Goal: Transaction & Acquisition: Book appointment/travel/reservation

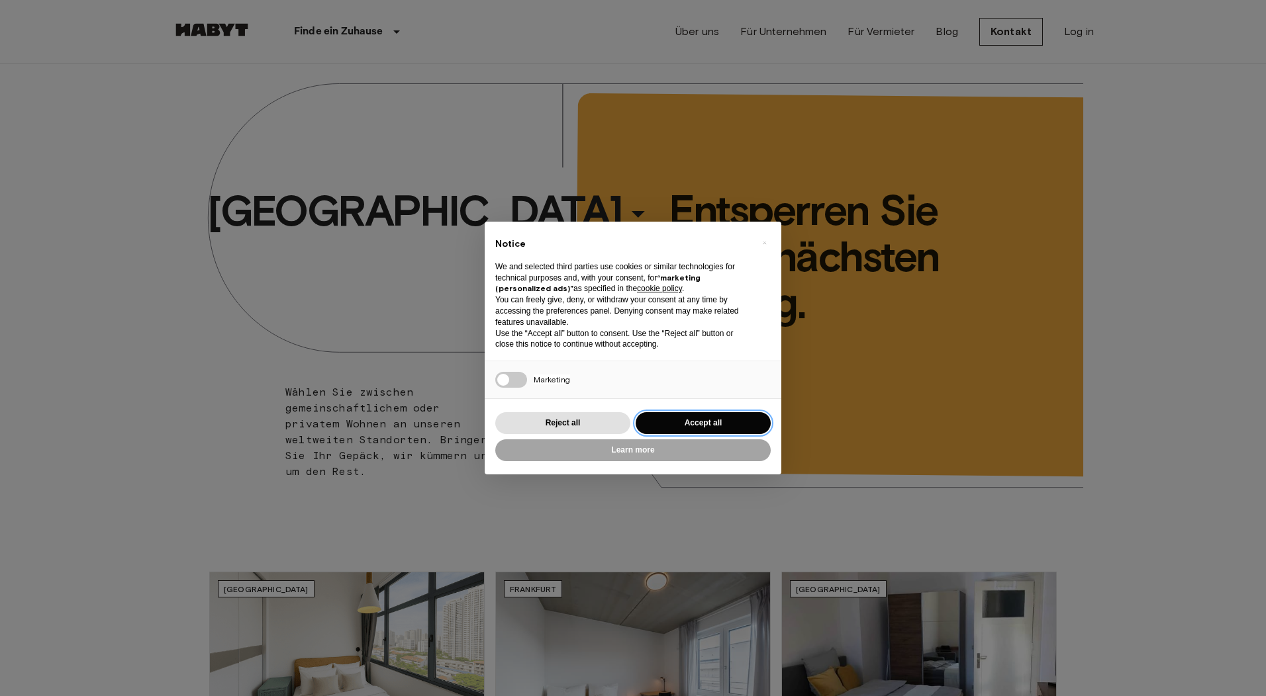
click at [723, 418] on button "Accept all" at bounding box center [702, 423] width 135 height 22
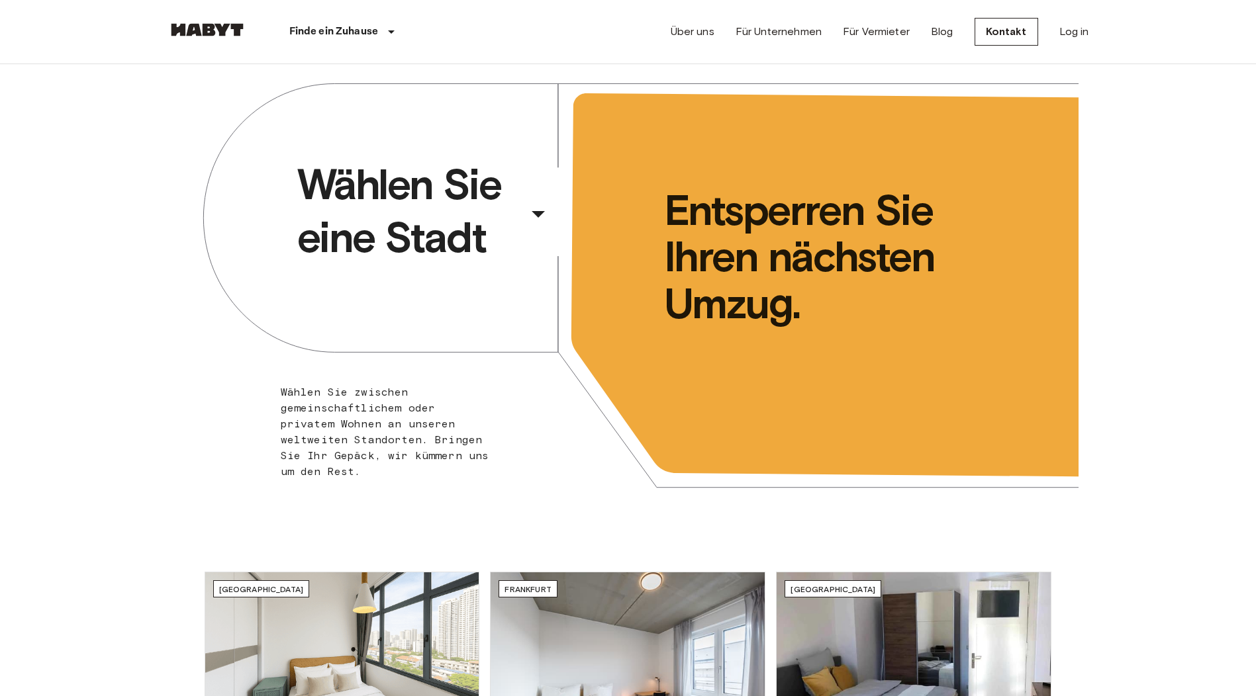
click at [541, 218] on div "​" at bounding box center [556, 224] width 136 height 27
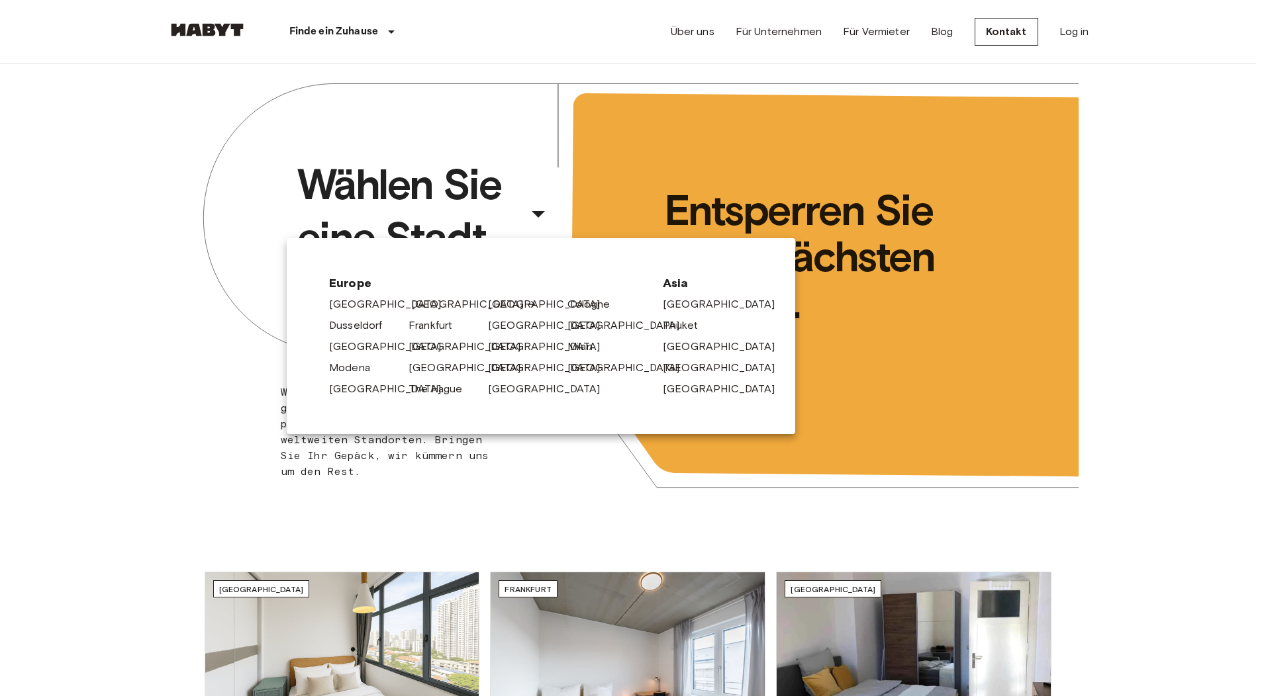
click at [419, 301] on link "[GEOGRAPHIC_DATA]" at bounding box center [474, 305] width 126 height 16
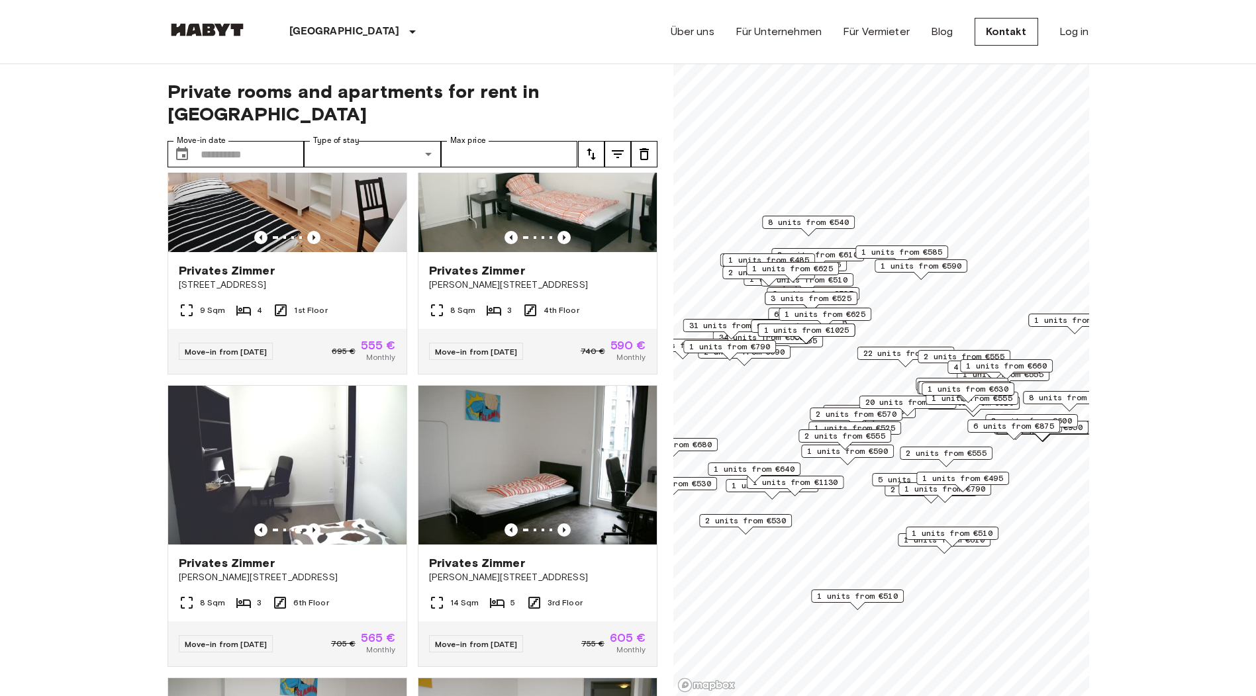
scroll to position [1853, 0]
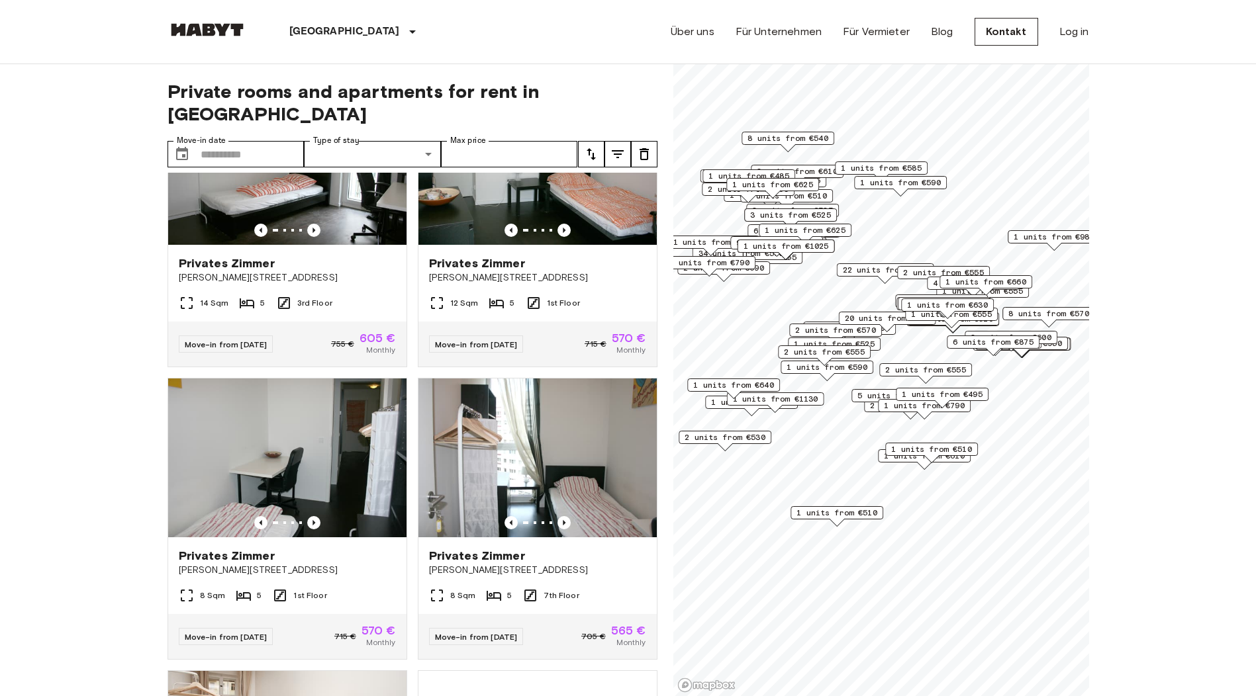
scroll to position [1255, 0]
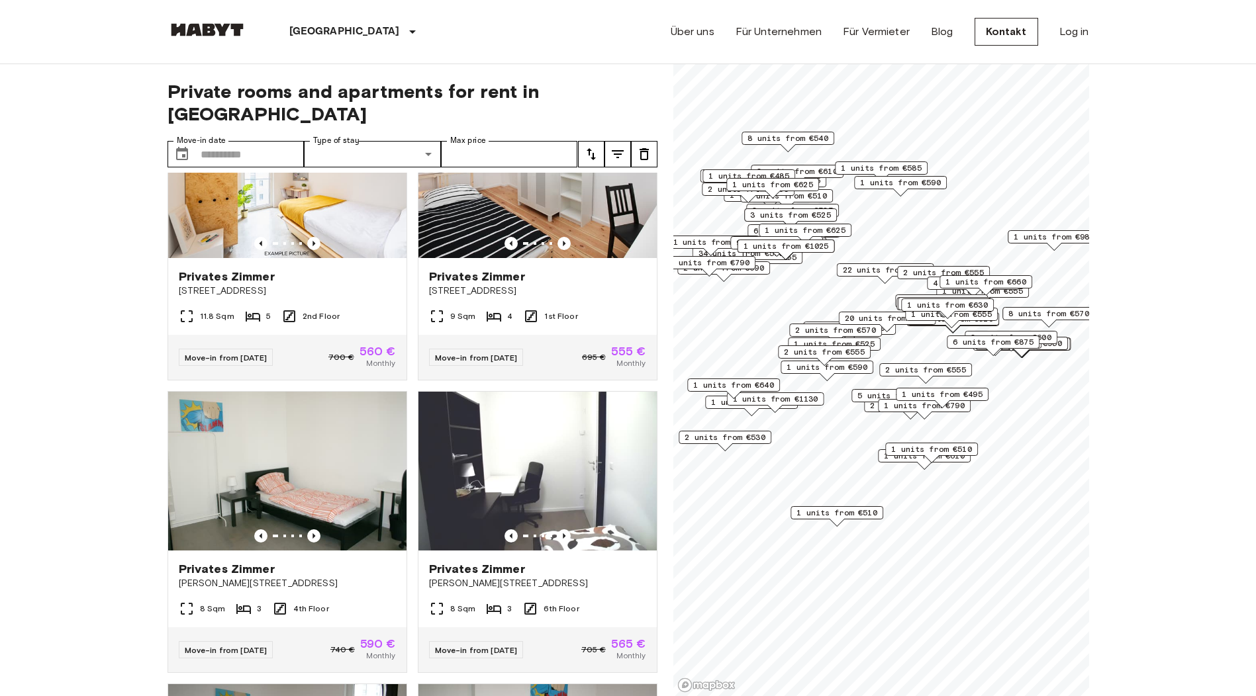
click at [848, 351] on span "2 units from €555" at bounding box center [824, 352] width 81 height 12
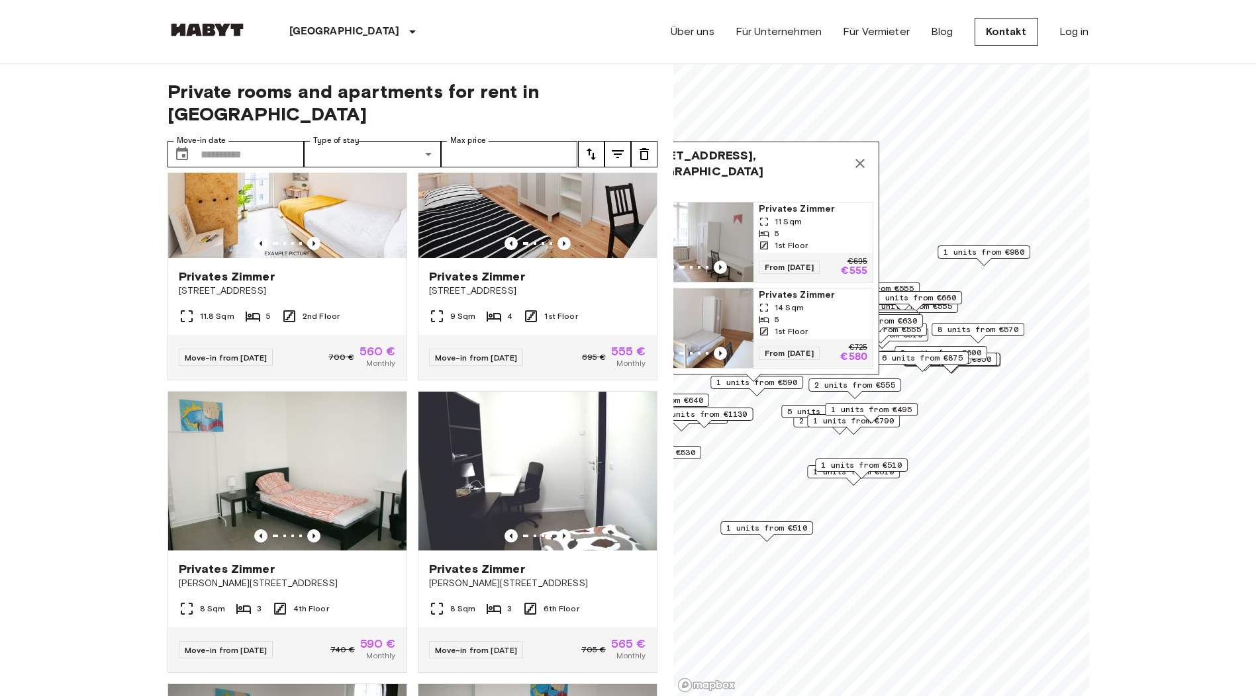
click at [875, 387] on span "2 units from €555" at bounding box center [854, 385] width 81 height 12
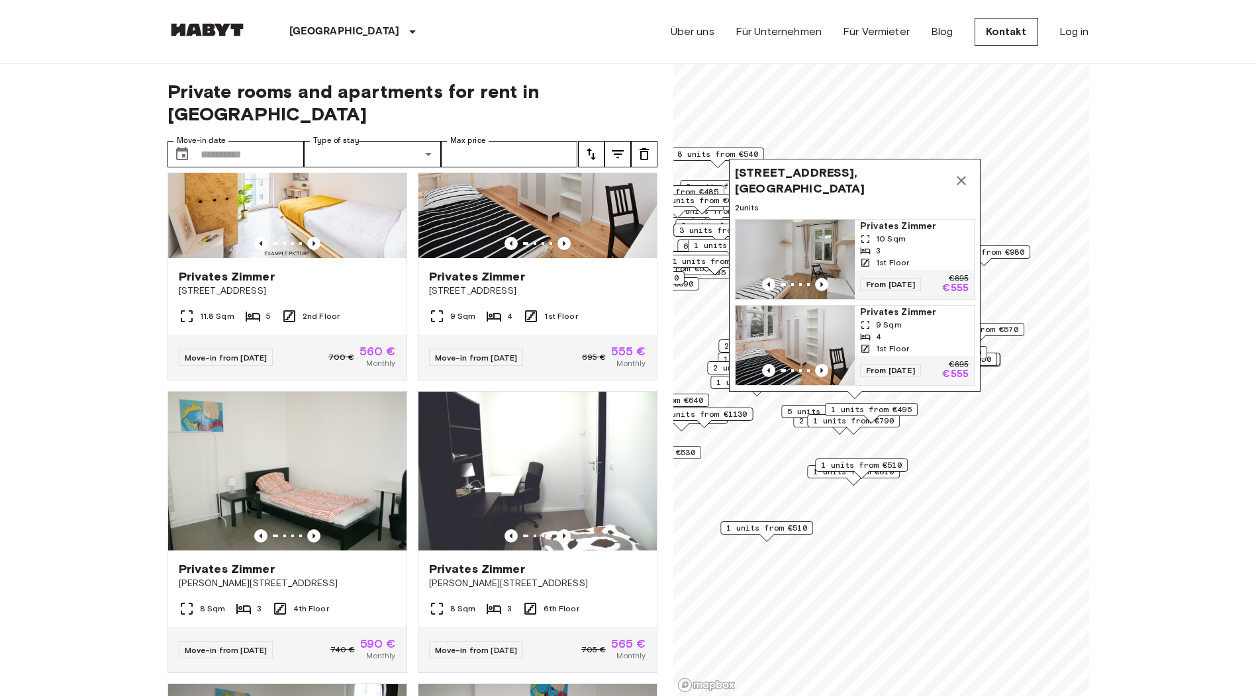
click at [797, 410] on span "5 units from €590" at bounding box center [827, 412] width 81 height 12
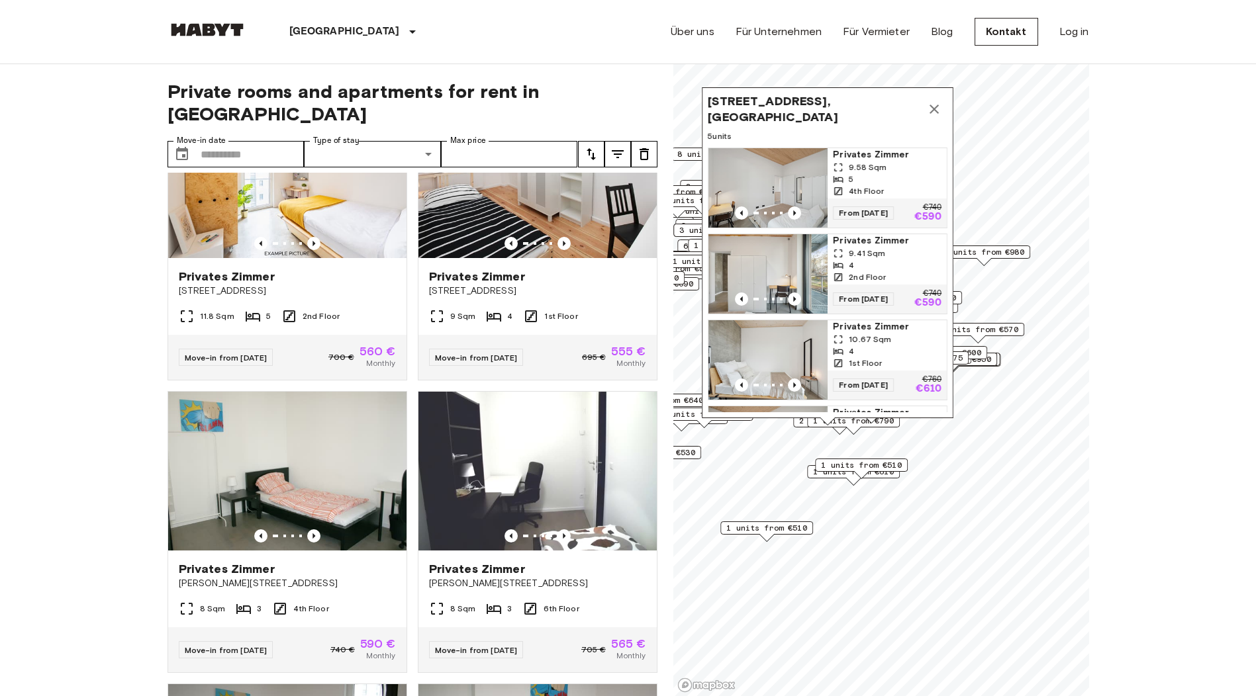
click at [800, 422] on div "[STREET_ADDRESS], [GEOGRAPHIC_DATA] 5 units Privates [PERSON_NAME] 9.58 Sqm 5 4…" at bounding box center [828, 256] width 252 height 338
click at [799, 421] on div "[STREET_ADDRESS], [GEOGRAPHIC_DATA] 5 units Privates [PERSON_NAME] 9.58 Sqm 5 4…" at bounding box center [828, 256] width 252 height 338
click at [935, 109] on icon "Map marker" at bounding box center [933, 109] width 9 height 9
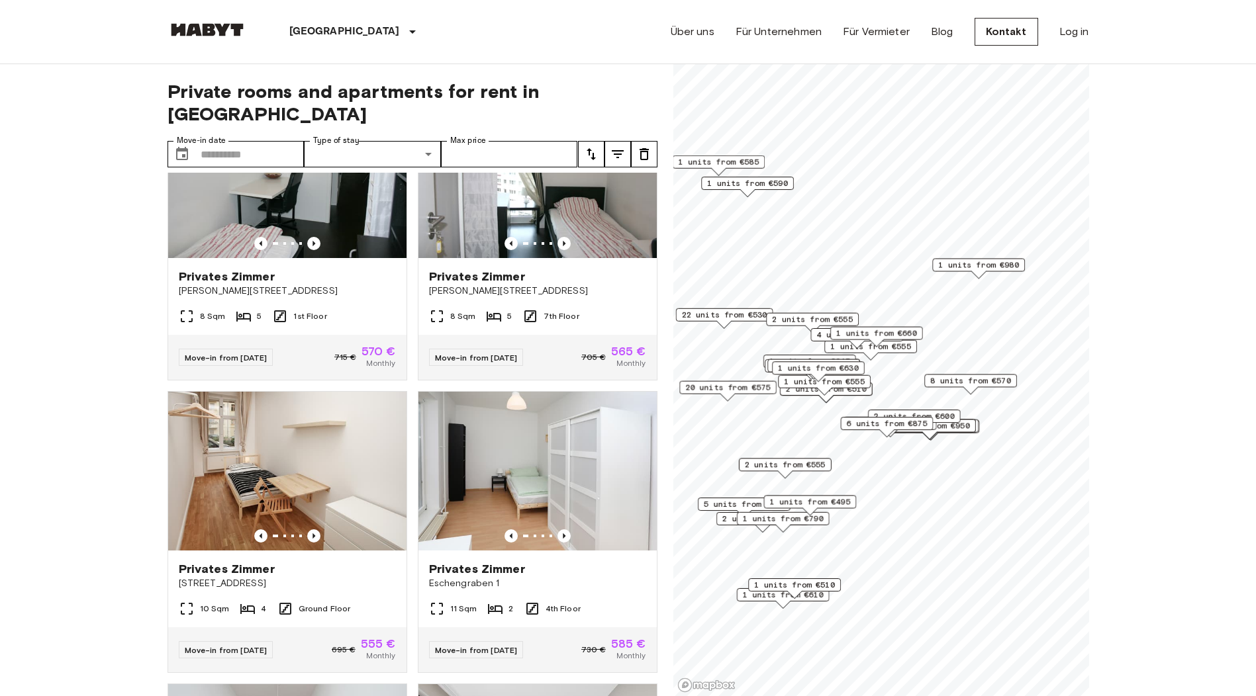
scroll to position [357, 0]
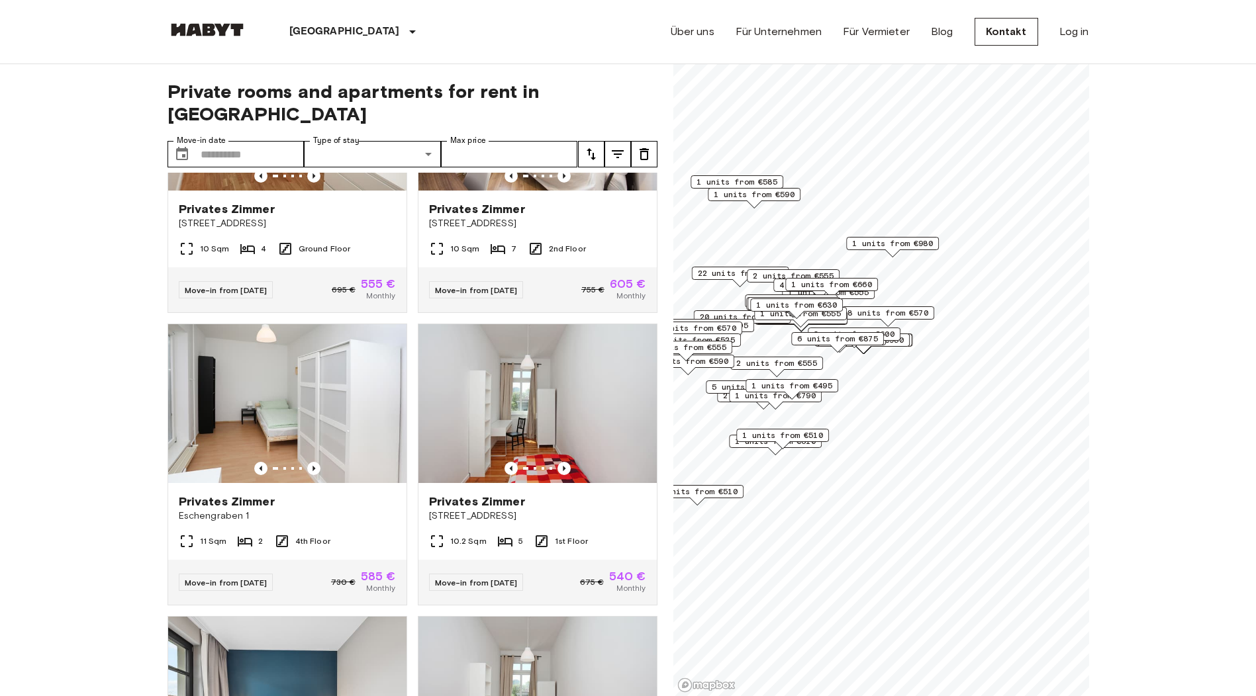
scroll to position [1880, 0]
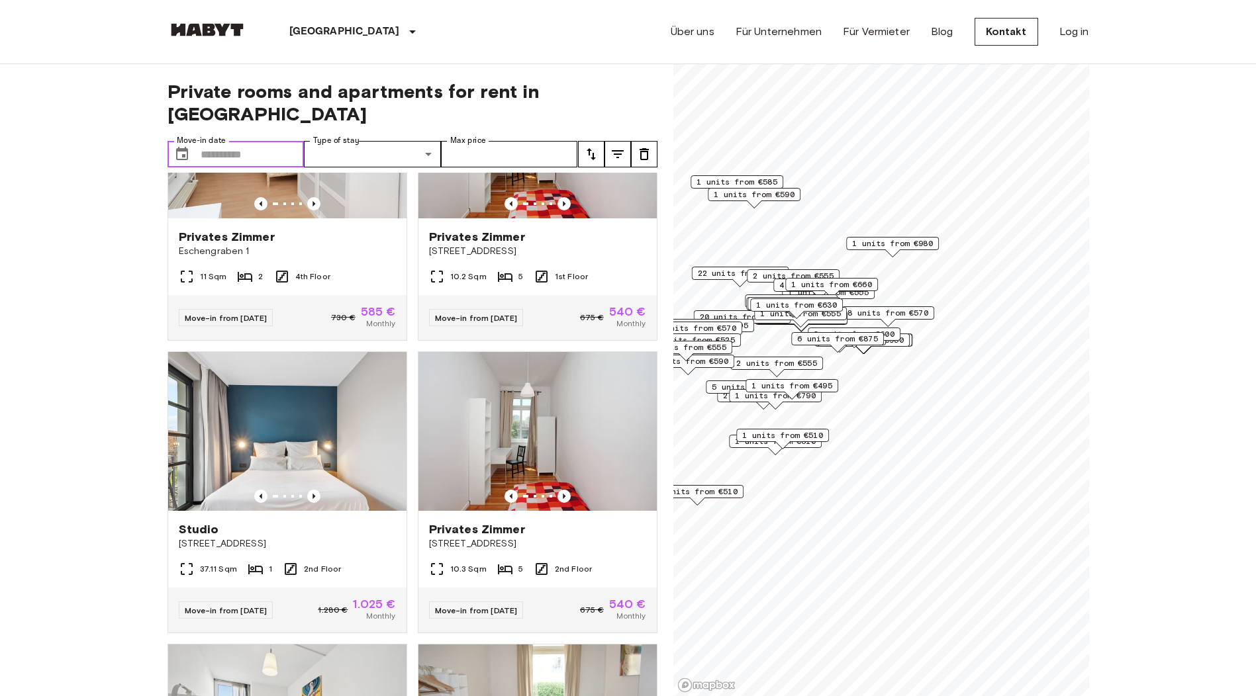
click at [238, 141] on input "Move-in date" at bounding box center [253, 154] width 104 height 26
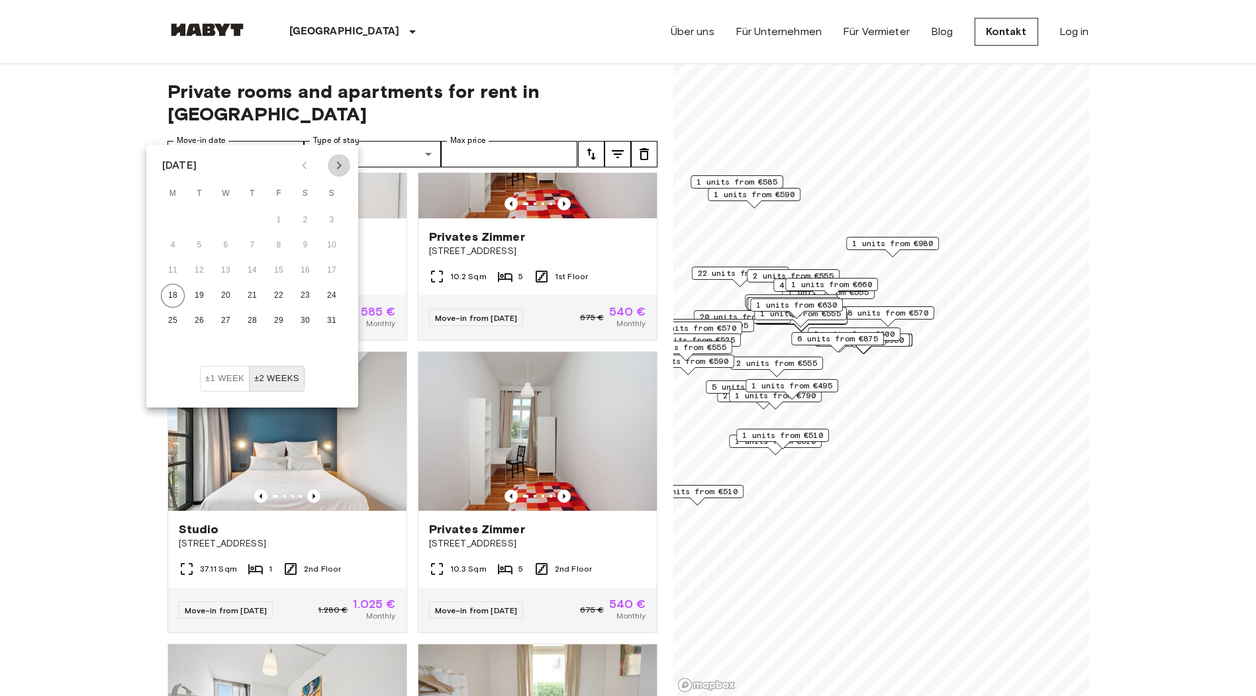
click at [339, 163] on icon "Next month" at bounding box center [339, 166] width 5 height 8
click at [339, 162] on icon "Next month" at bounding box center [339, 166] width 16 height 16
click at [336, 163] on icon "Next month" at bounding box center [339, 166] width 16 height 16
click at [201, 245] on button "4" at bounding box center [199, 246] width 24 height 24
type input "**********"
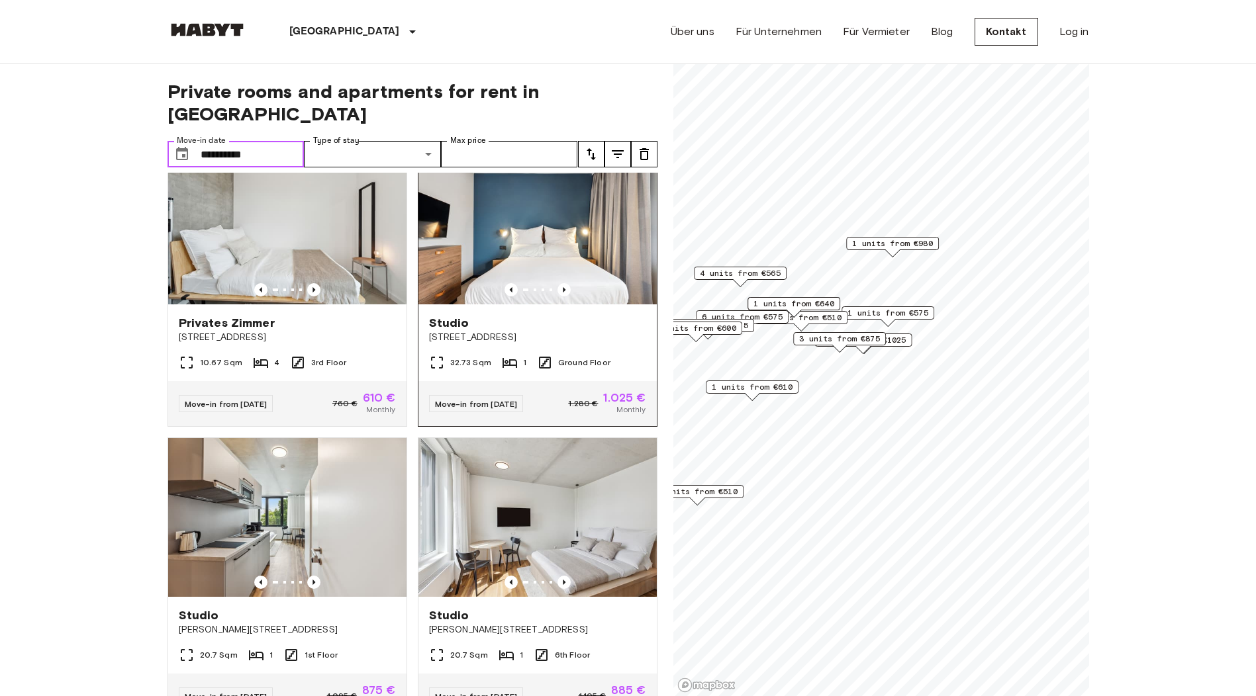
scroll to position [728, 0]
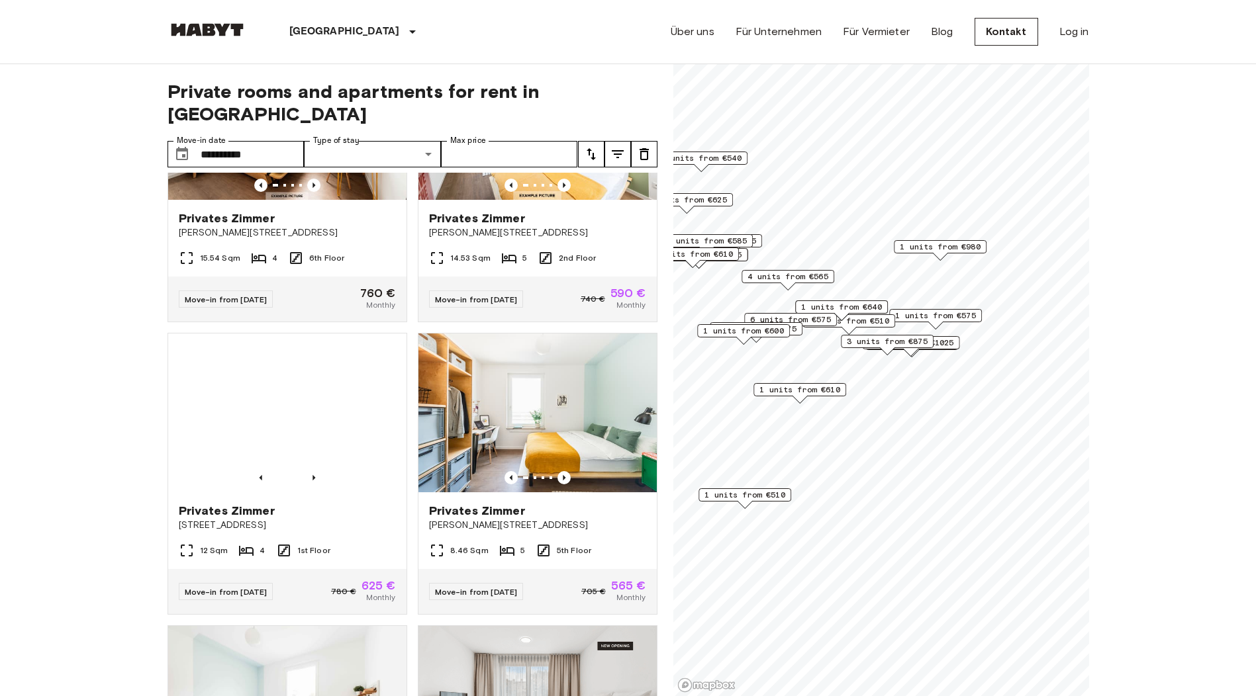
scroll to position [2523, 0]
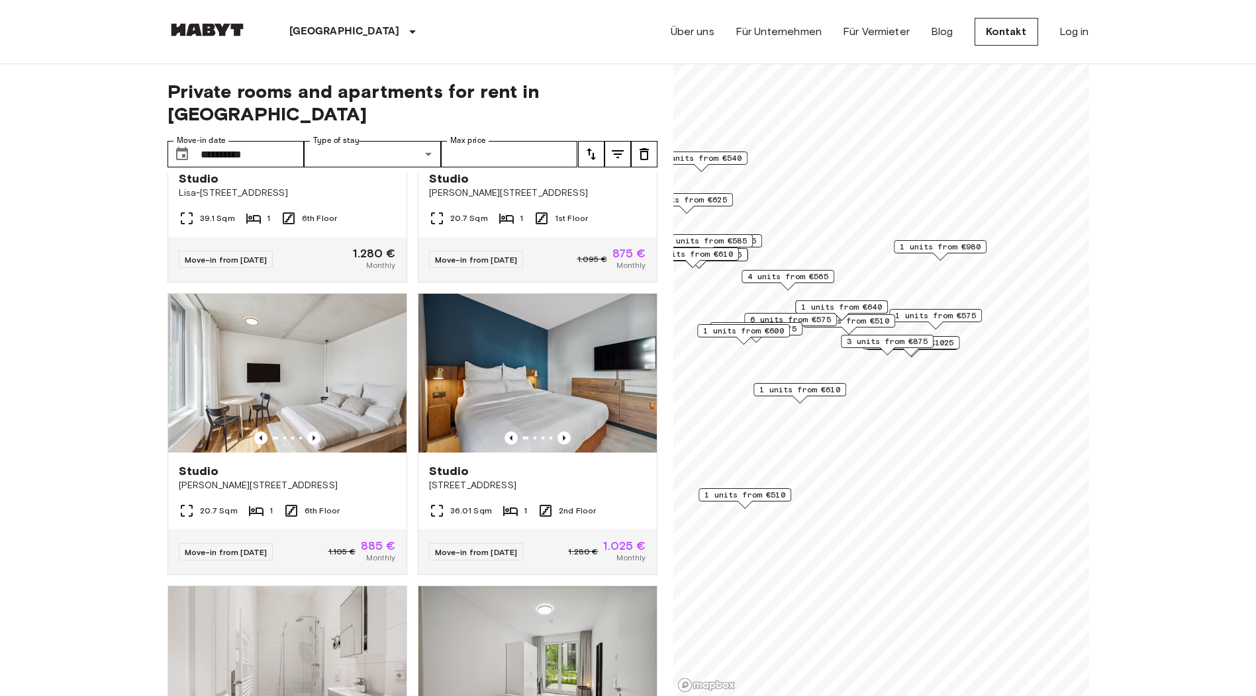
click at [765, 331] on span "1 units from €600" at bounding box center [743, 331] width 81 height 12
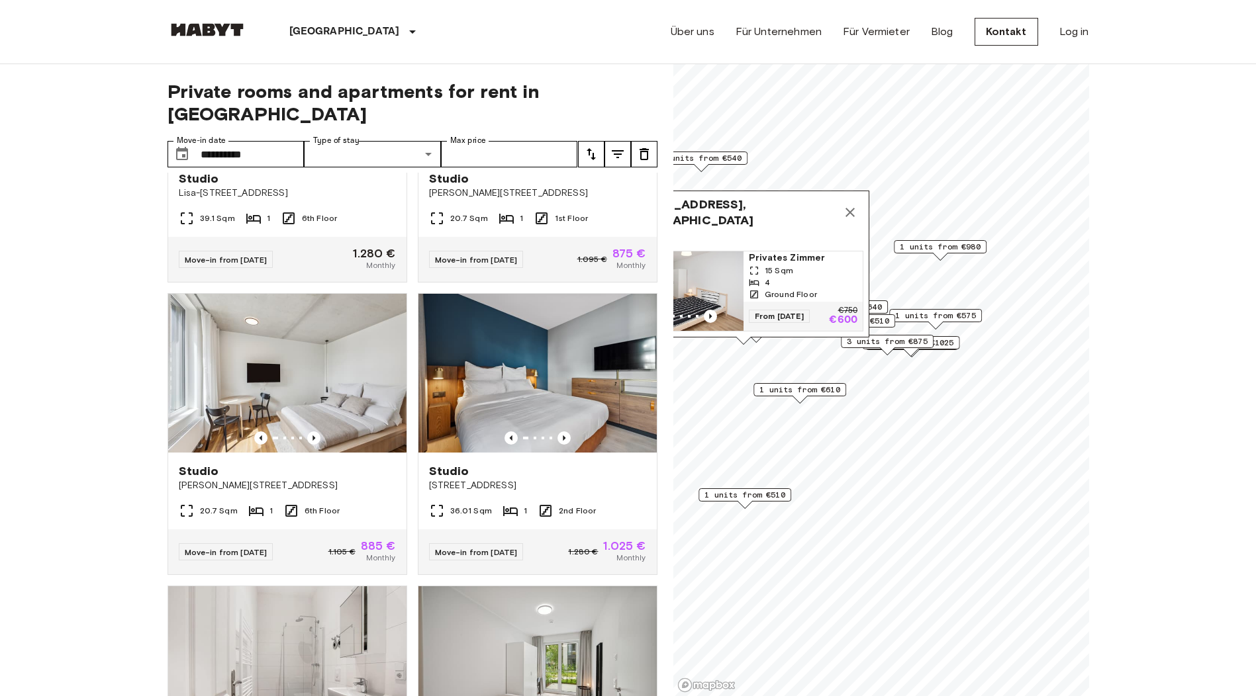
click at [849, 208] on icon "Map marker" at bounding box center [849, 212] width 9 height 9
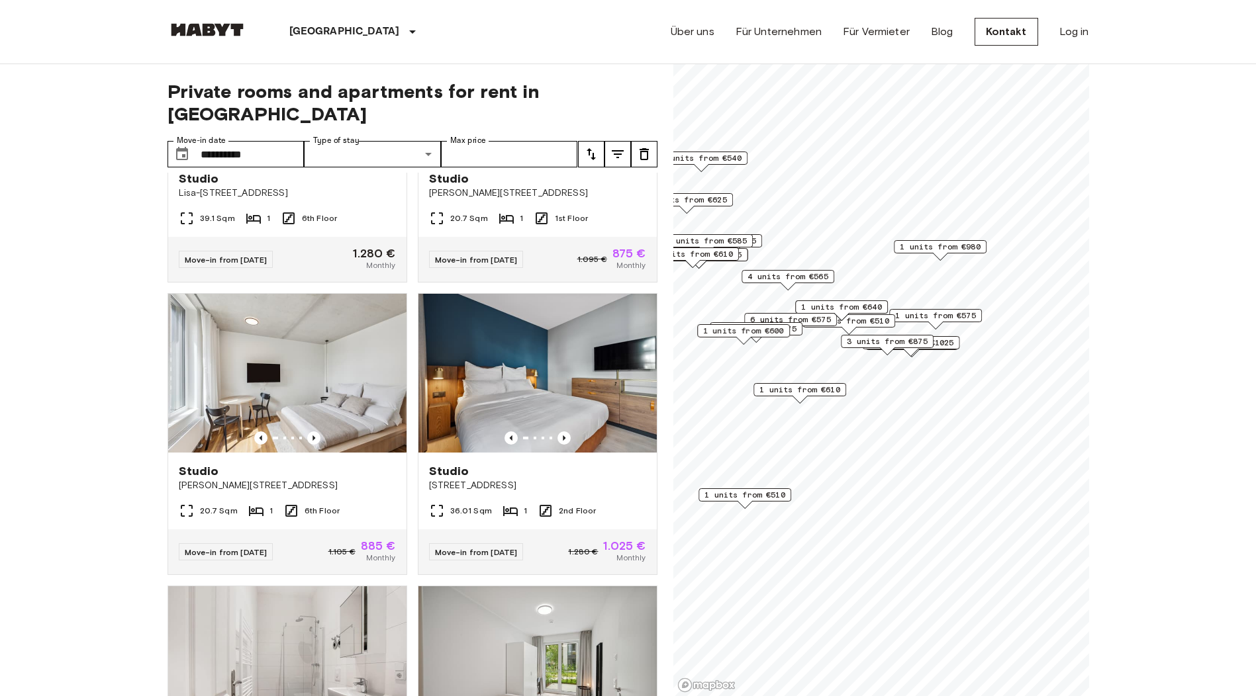
click at [808, 387] on span "1 units from €610" at bounding box center [799, 390] width 81 height 12
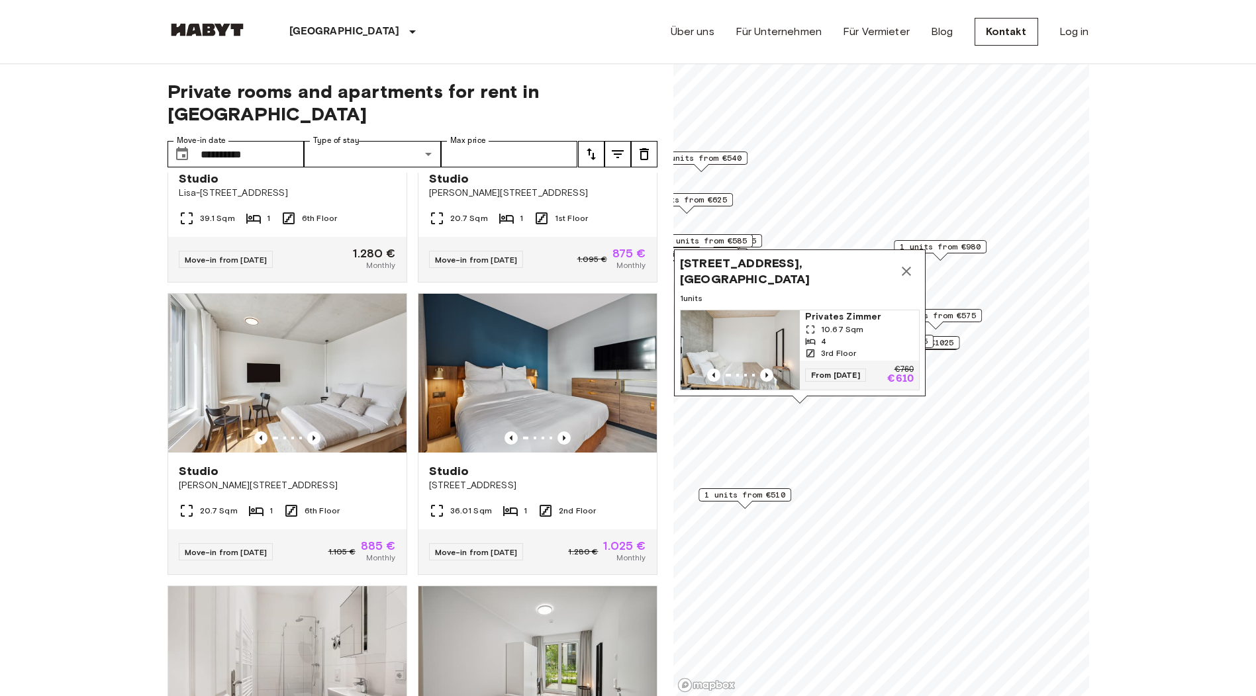
click at [906, 263] on icon "Map marker" at bounding box center [906, 271] width 16 height 16
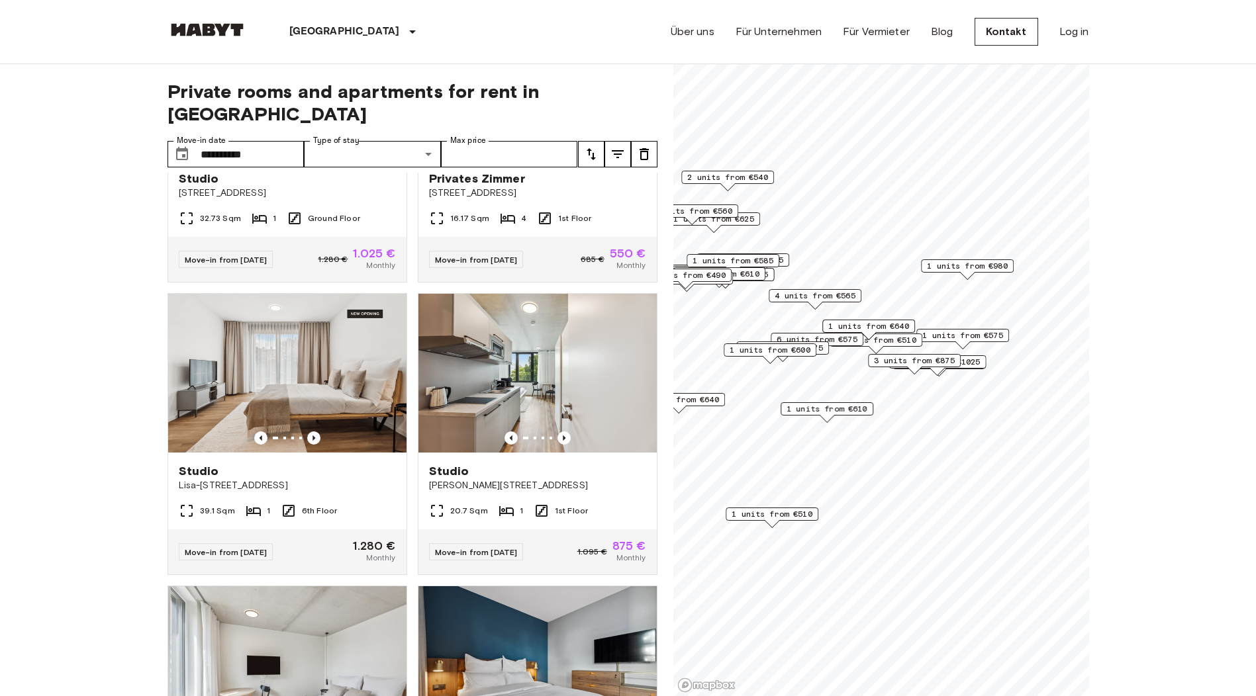
scroll to position [2823, 0]
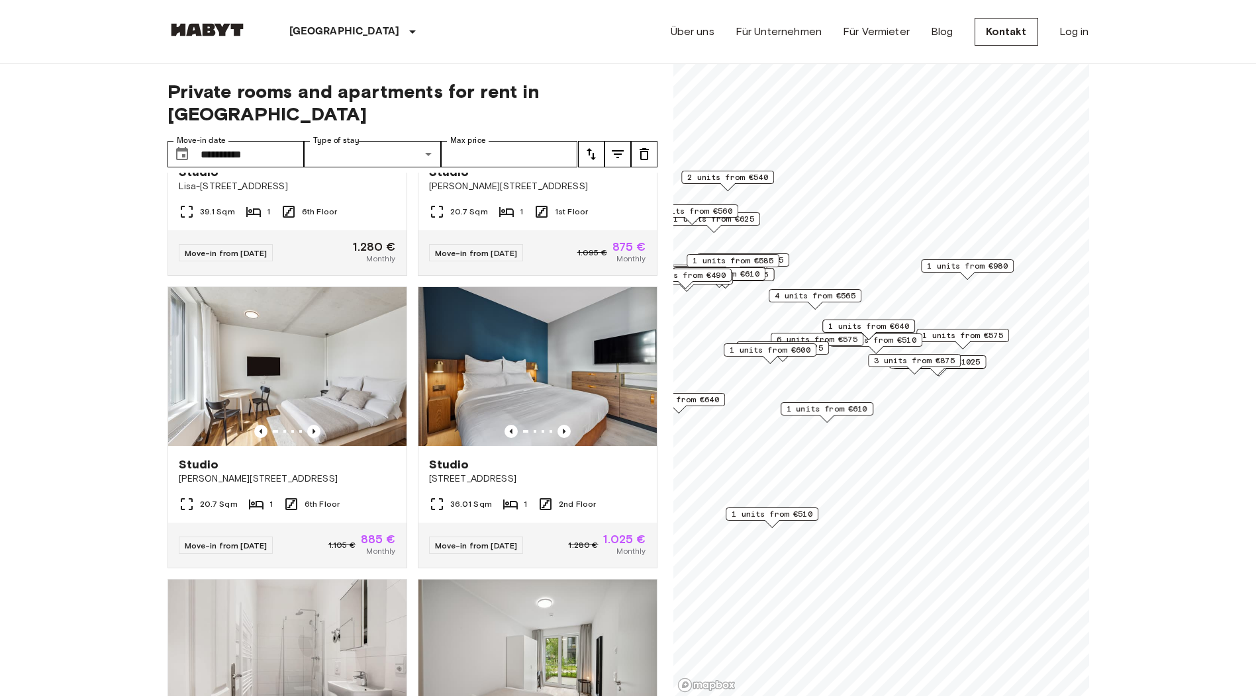
click at [823, 348] on span "1 units from €675" at bounding box center [782, 348] width 81 height 12
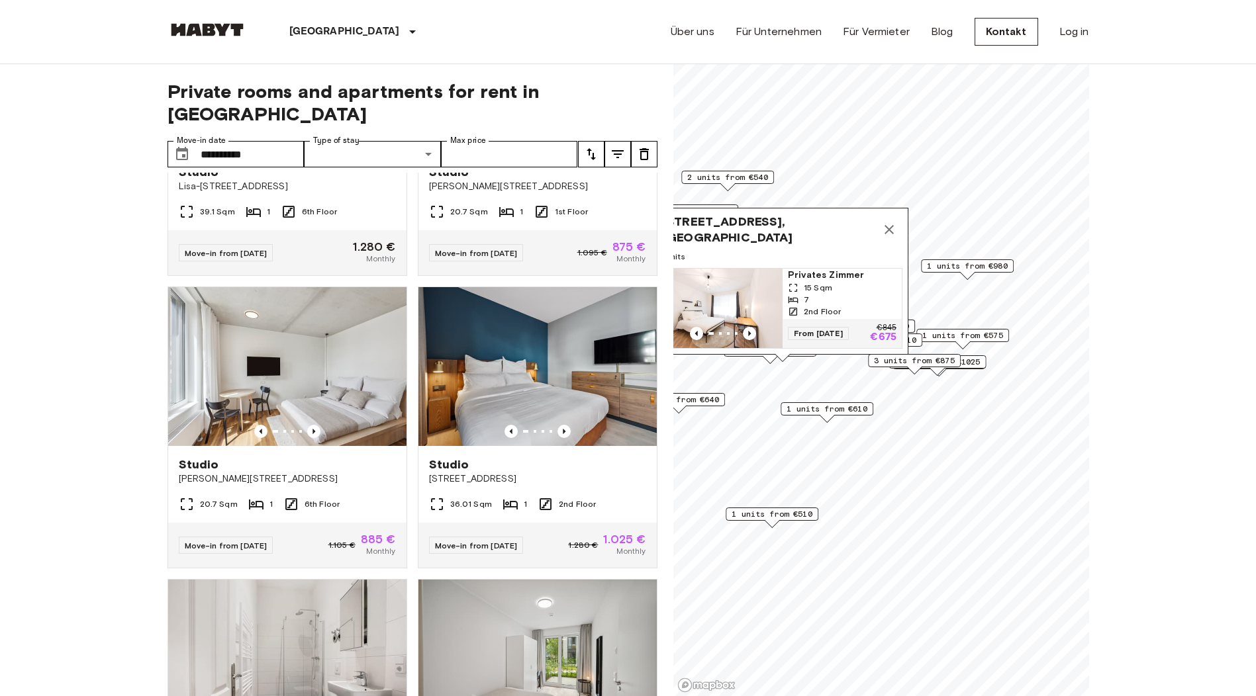
click at [759, 289] on img "Map marker" at bounding box center [722, 308] width 119 height 79
click at [889, 225] on icon "Map marker" at bounding box center [888, 229] width 9 height 9
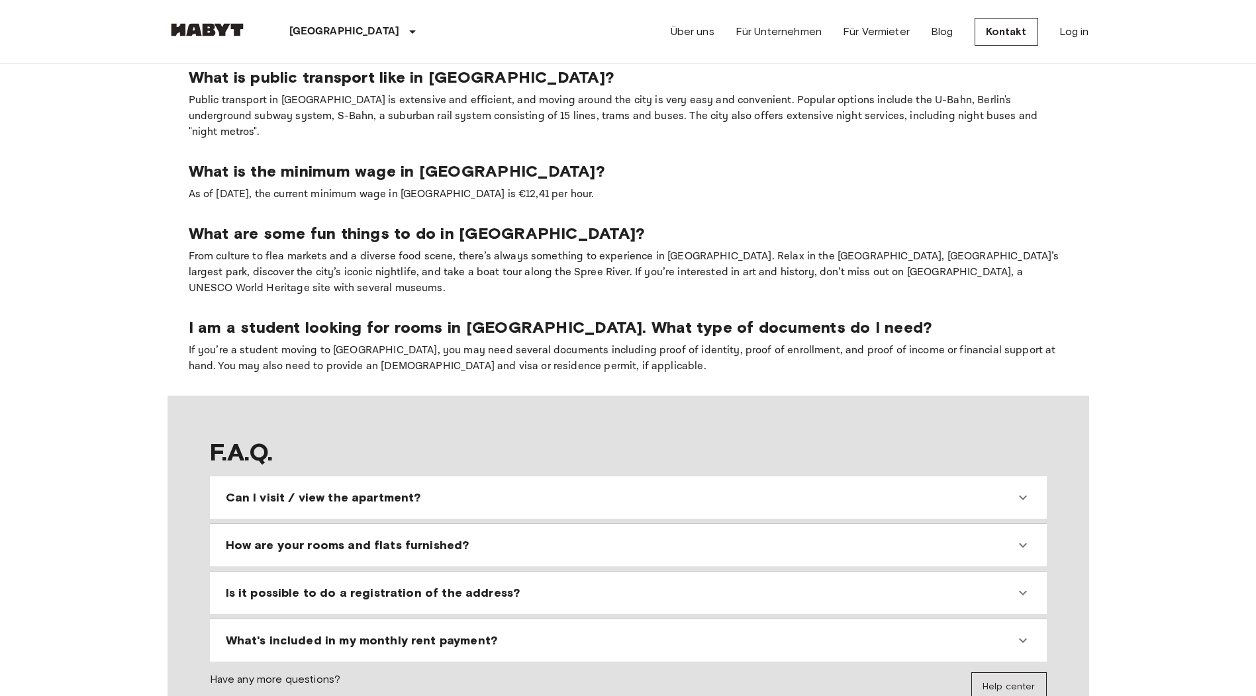
scroll to position [1125, 0]
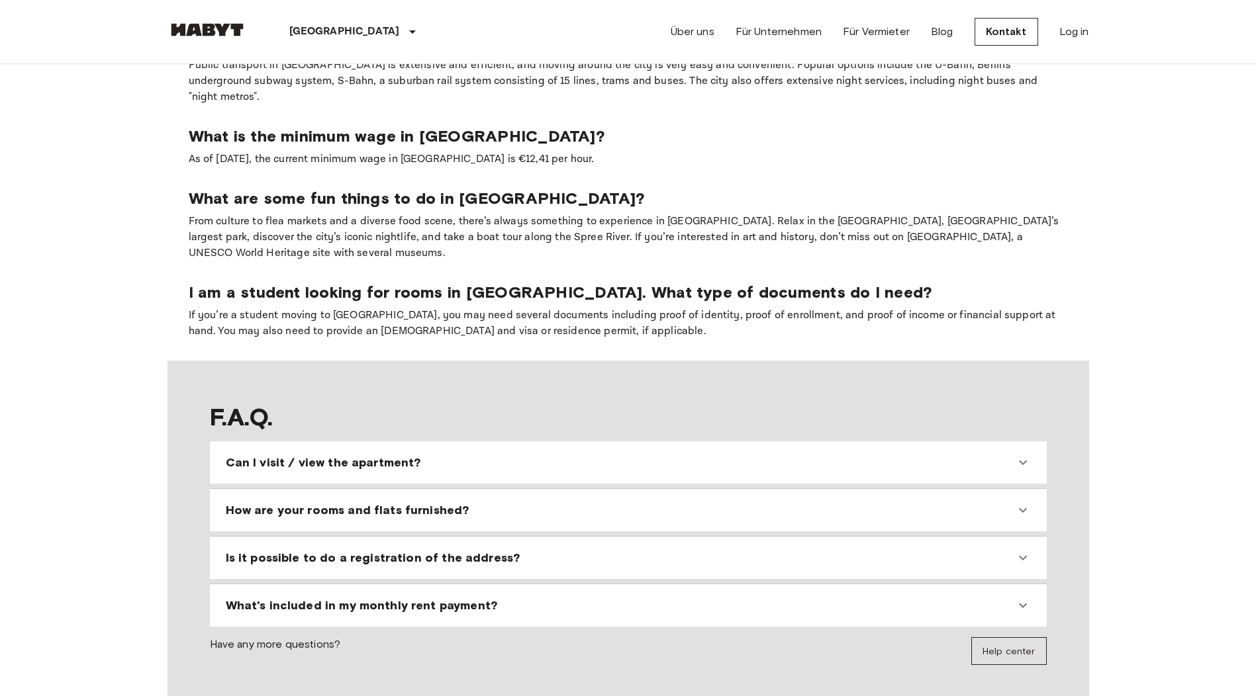
click at [853, 455] on div "Can I visit / view the apartment?" at bounding box center [620, 463] width 789 height 16
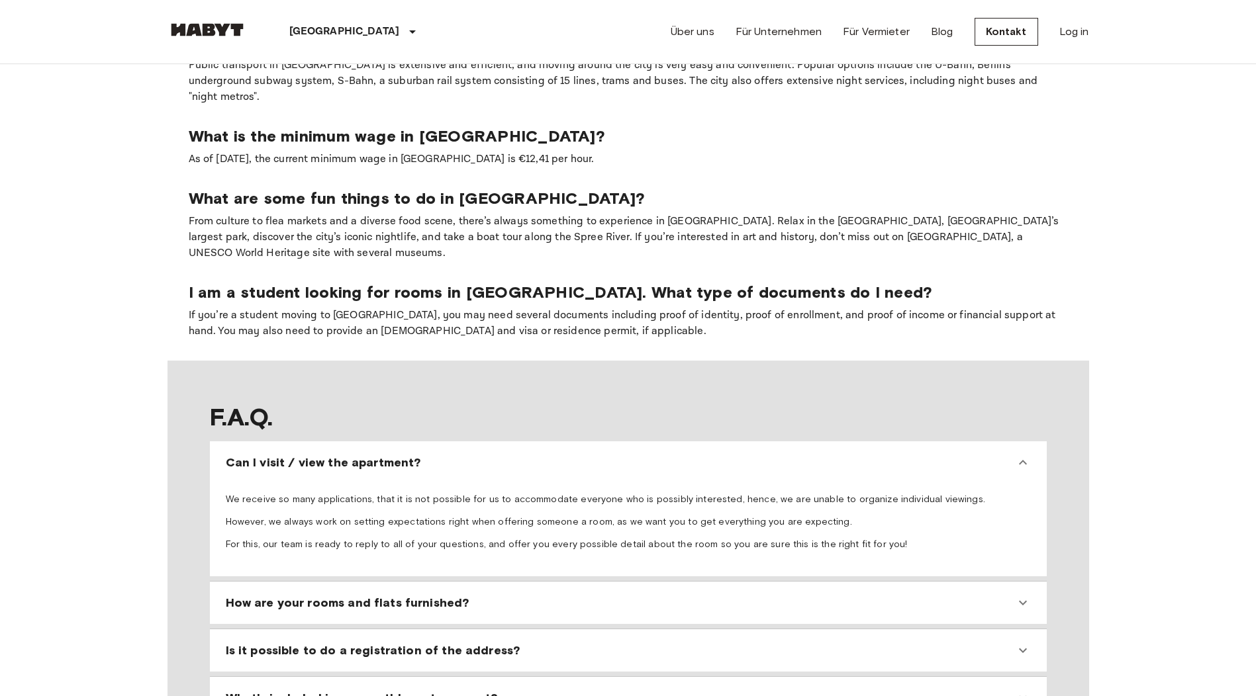
click at [520, 455] on div "Can I visit / view the apartment?" at bounding box center [620, 463] width 789 height 16
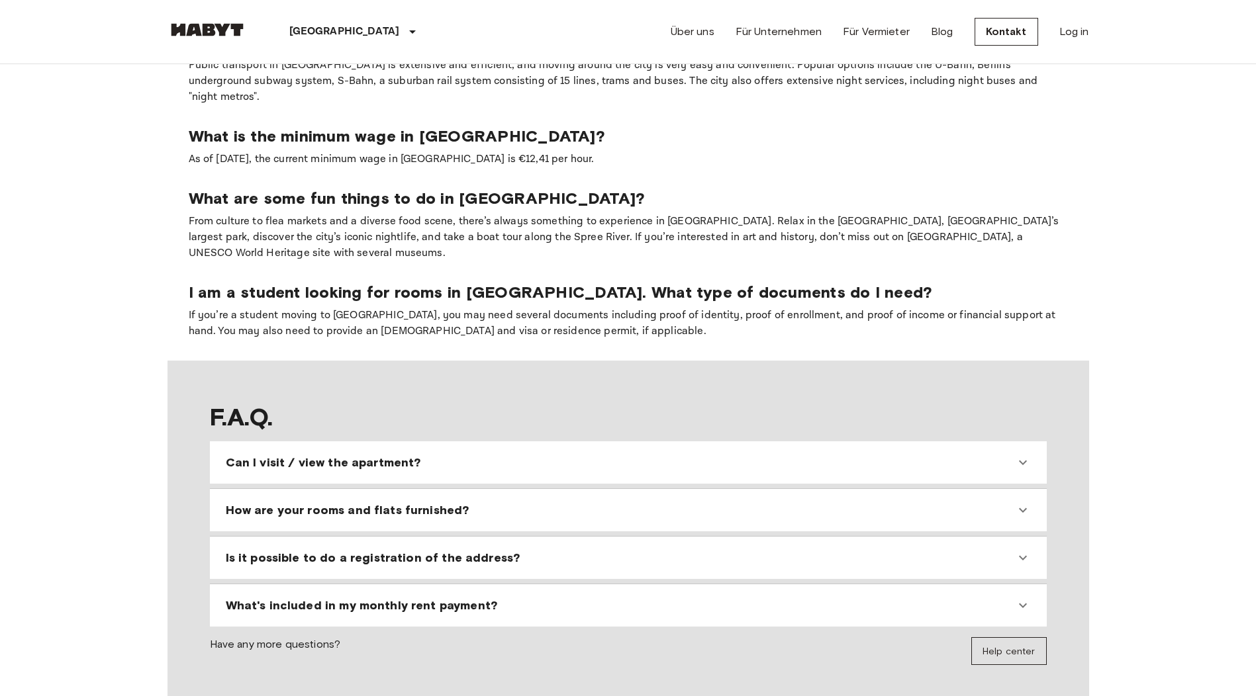
click at [500, 550] on span "Is it possible to do a registration of the address?" at bounding box center [373, 558] width 295 height 16
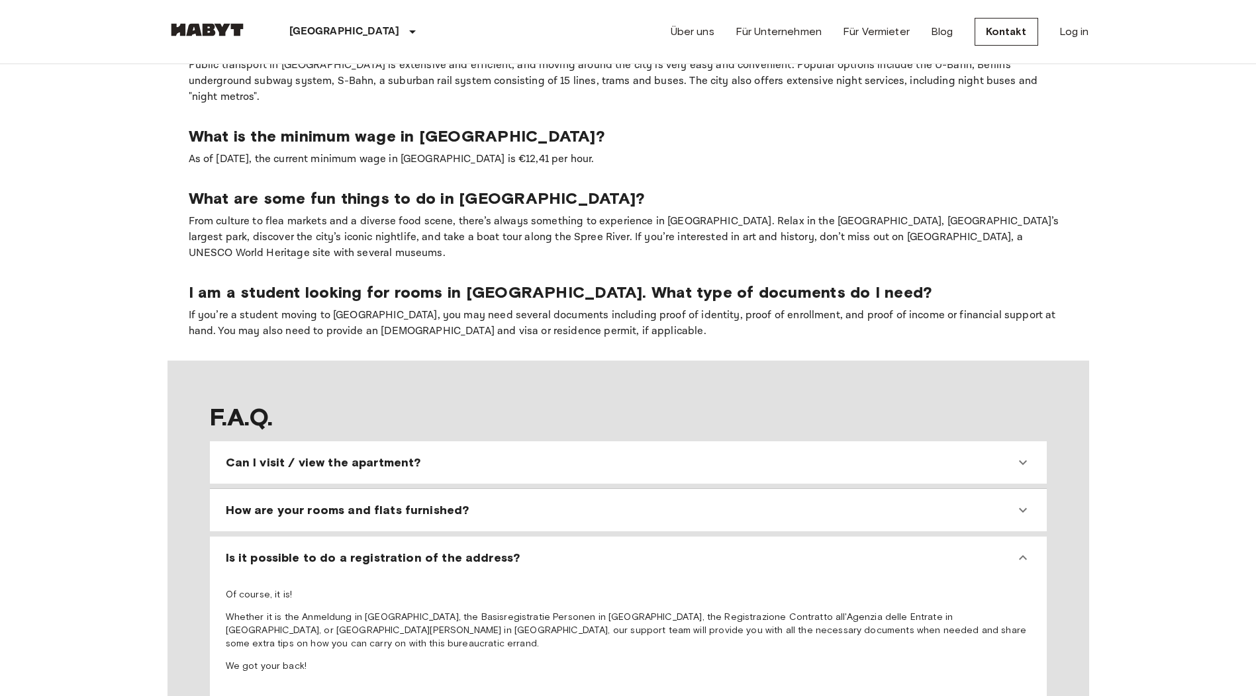
click at [500, 550] on span "Is it possible to do a registration of the address?" at bounding box center [373, 558] width 295 height 16
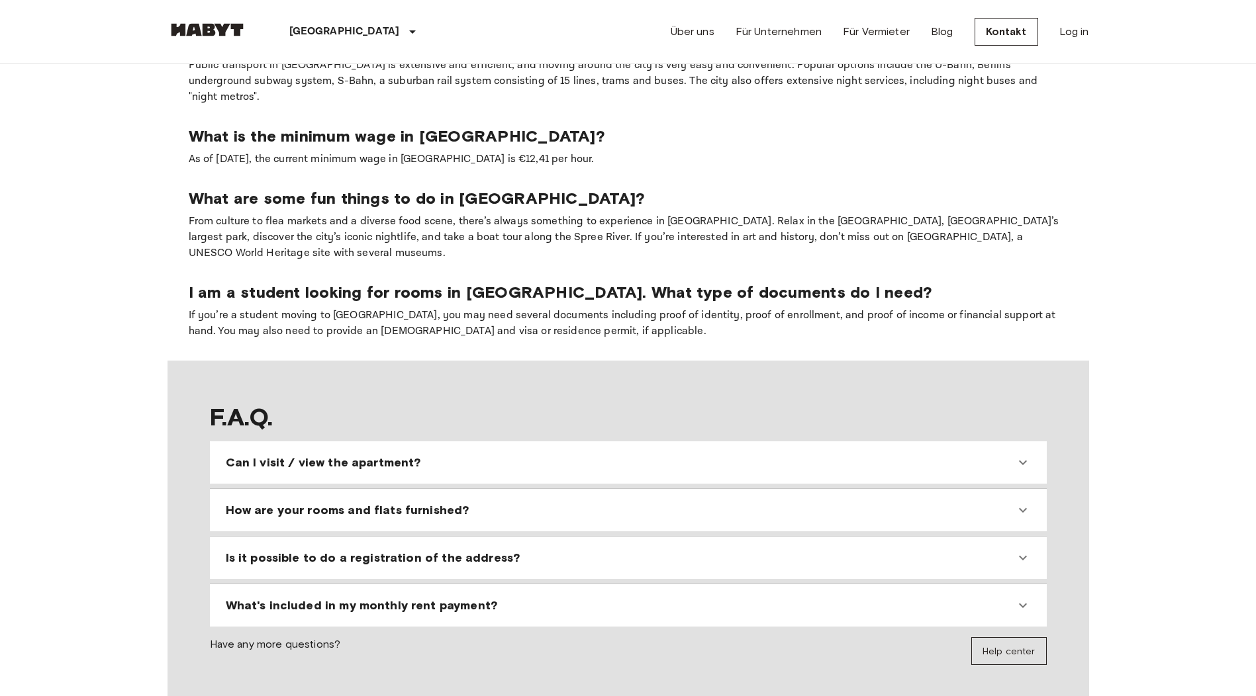
click at [500, 550] on span "Is it possible to do a registration of the address?" at bounding box center [373, 558] width 295 height 16
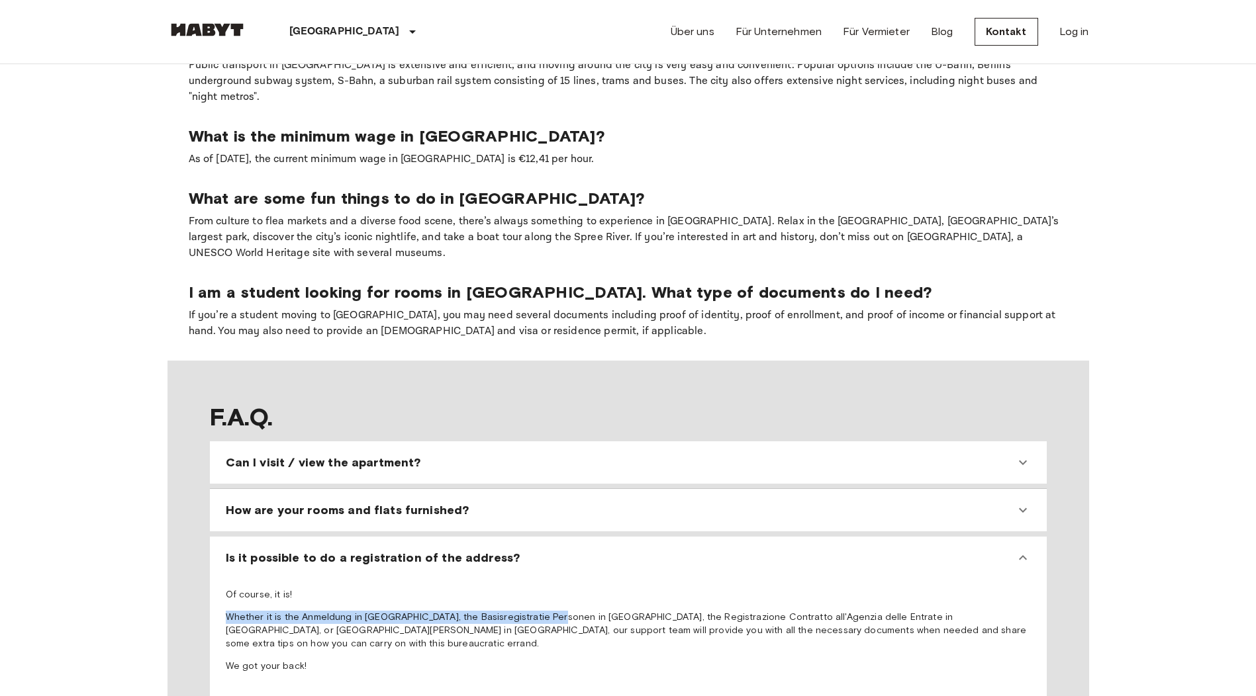
drag, startPoint x: 226, startPoint y: 539, endPoint x: 544, endPoint y: 538, distance: 318.4
click at [544, 611] on p "Whether it is the Anmeldung in [GEOGRAPHIC_DATA], the Basisregistratie Personen…" at bounding box center [628, 631] width 805 height 40
click at [573, 611] on p "Whether it is the Anmeldung in [GEOGRAPHIC_DATA], the Basisregistratie Personen…" at bounding box center [628, 631] width 805 height 40
drag, startPoint x: 631, startPoint y: 540, endPoint x: 504, endPoint y: 544, distance: 127.8
click at [504, 611] on p "Whether it is the Anmeldung in [GEOGRAPHIC_DATA], the Basisregistratie Personen…" at bounding box center [628, 631] width 805 height 40
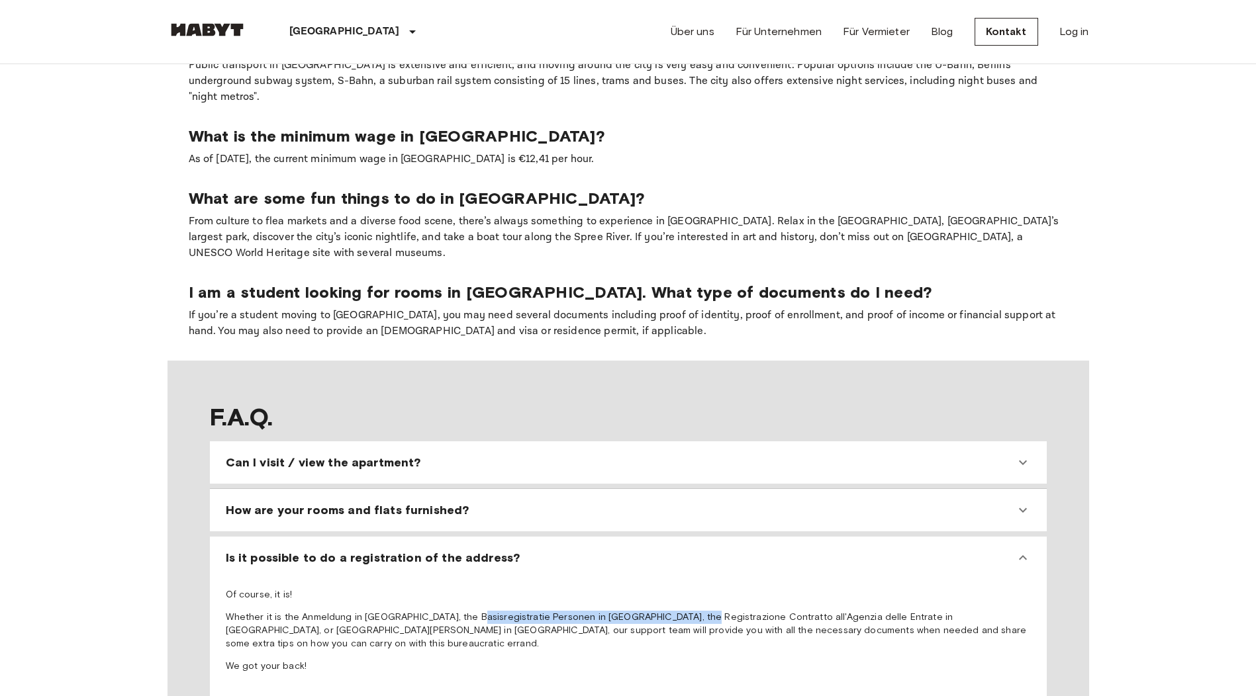
drag, startPoint x: 504, startPoint y: 544, endPoint x: 677, endPoint y: 538, distance: 173.5
click at [677, 611] on p "Whether it is the Anmeldung in [GEOGRAPHIC_DATA], the Basisregistratie Personen…" at bounding box center [628, 631] width 805 height 40
drag, startPoint x: 677, startPoint y: 538, endPoint x: 749, endPoint y: 539, distance: 71.5
click at [749, 611] on p "Whether it is the Anmeldung in [GEOGRAPHIC_DATA], the Basisregistratie Personen…" at bounding box center [628, 631] width 805 height 40
click at [550, 550] on div "Is it possible to do a registration of the address?" at bounding box center [620, 558] width 789 height 16
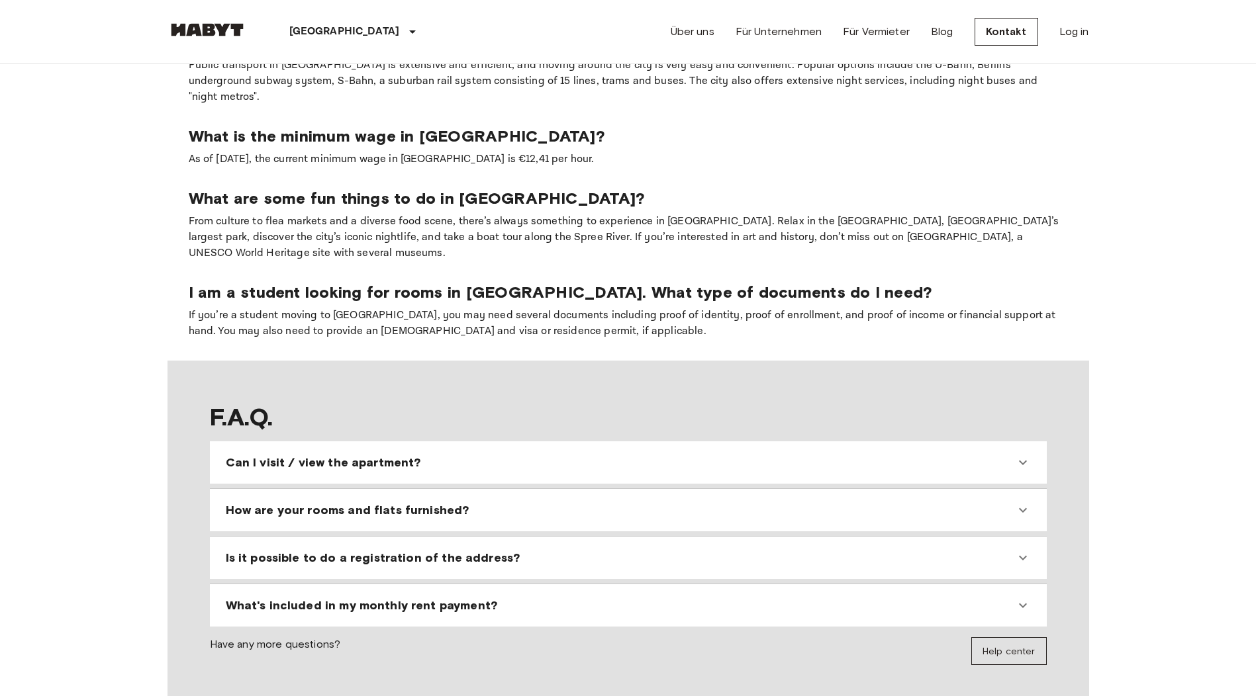
click at [550, 550] on div "Is it possible to do a registration of the address?" at bounding box center [620, 558] width 789 height 16
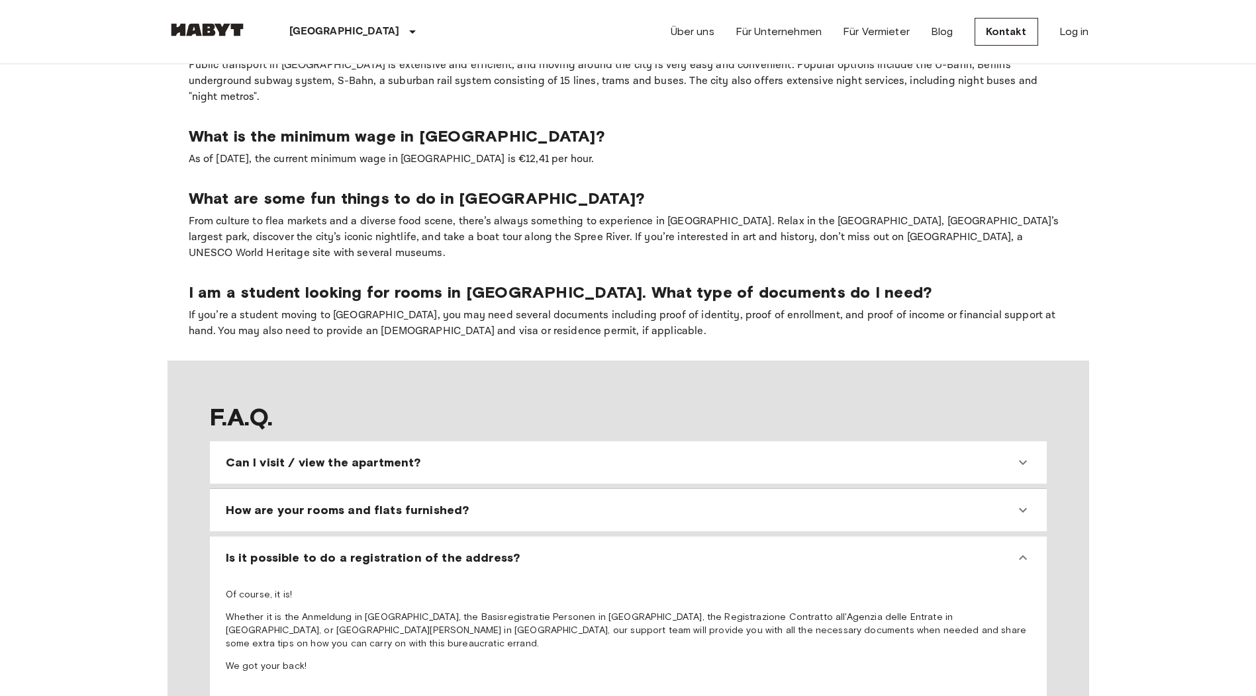
click at [550, 550] on div "Is it possible to do a registration of the address?" at bounding box center [620, 558] width 789 height 16
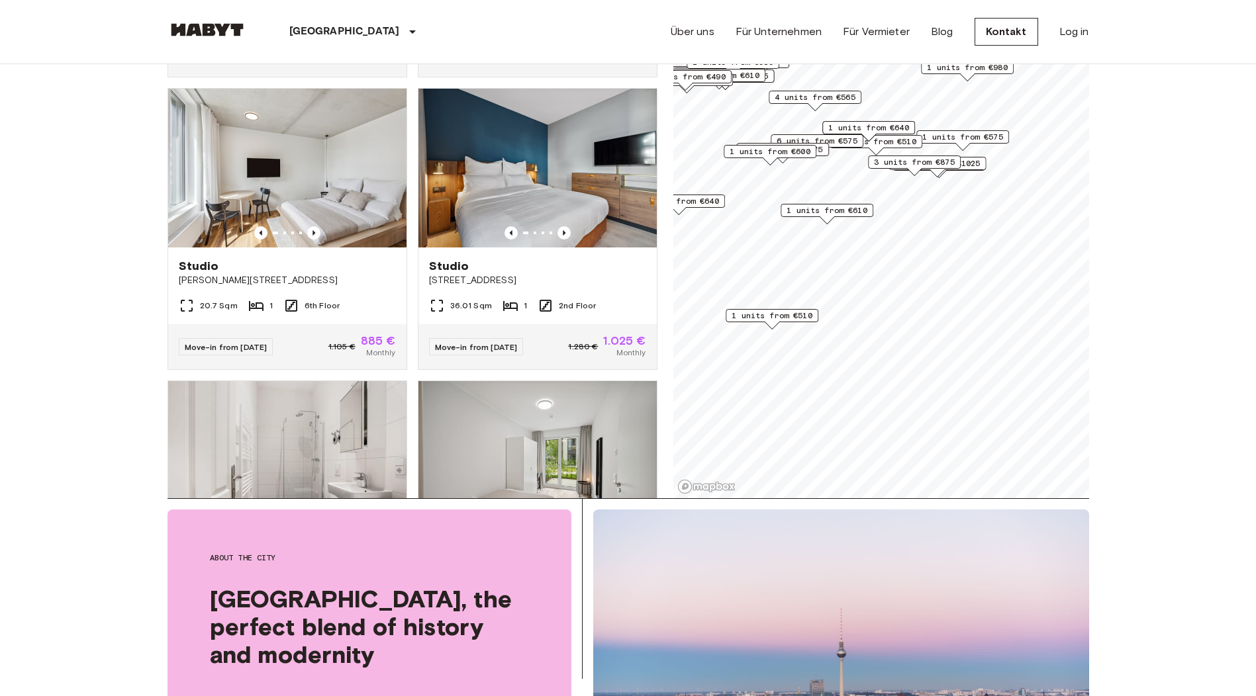
scroll to position [0, 0]
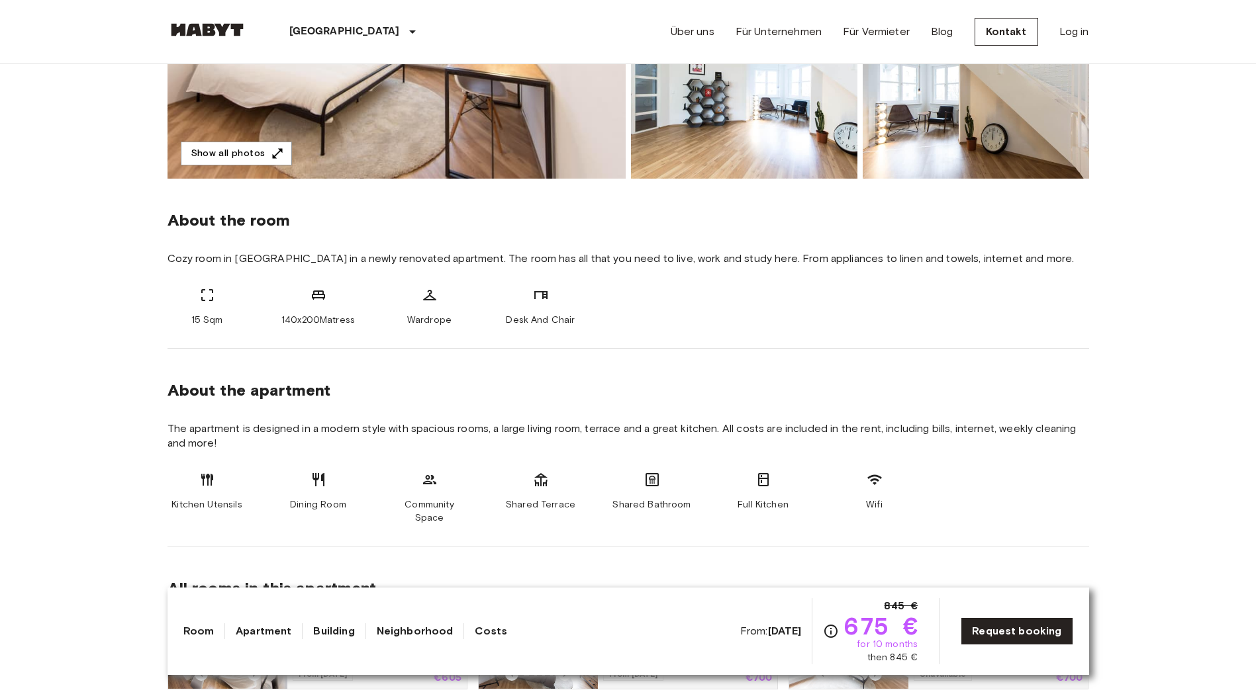
scroll to position [397, 0]
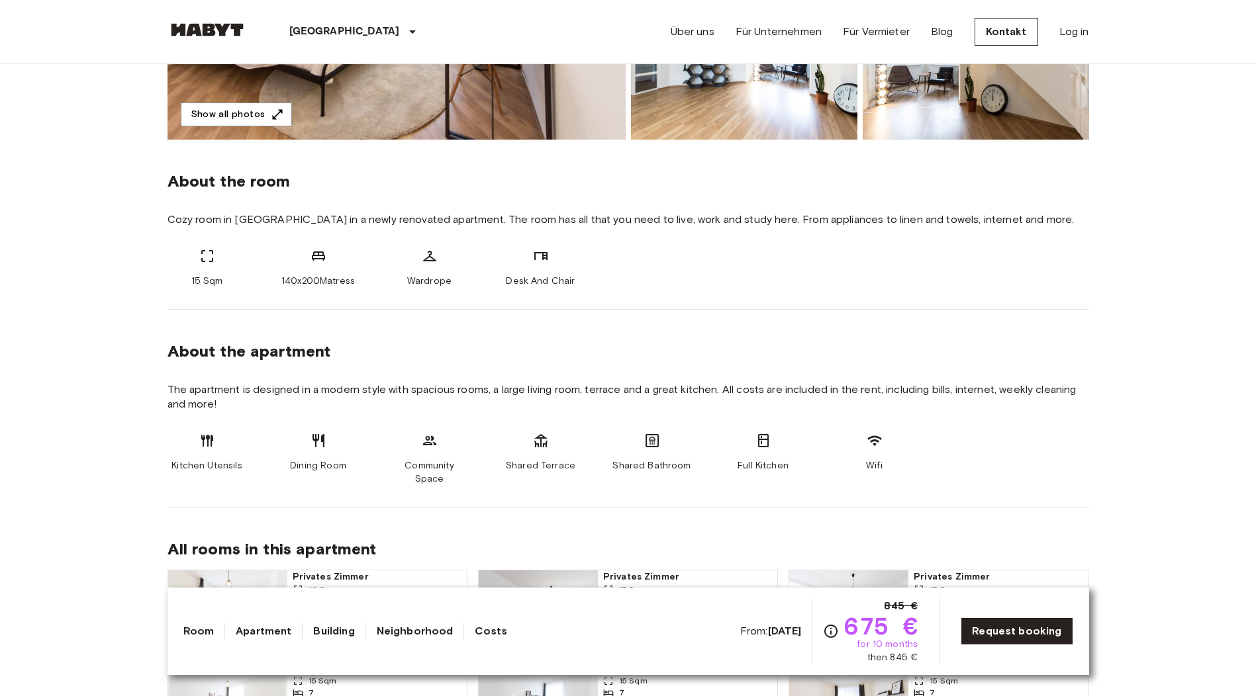
click at [495, 631] on link "Costs" at bounding box center [491, 632] width 32 height 16
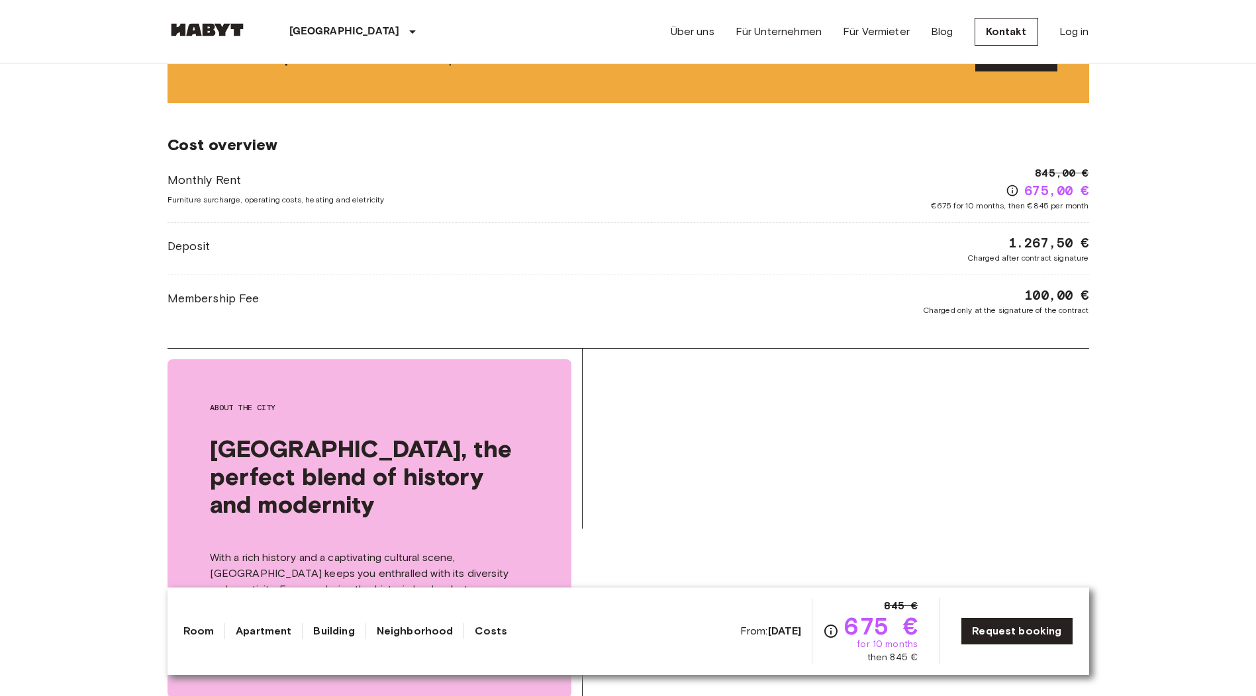
scroll to position [1664, 0]
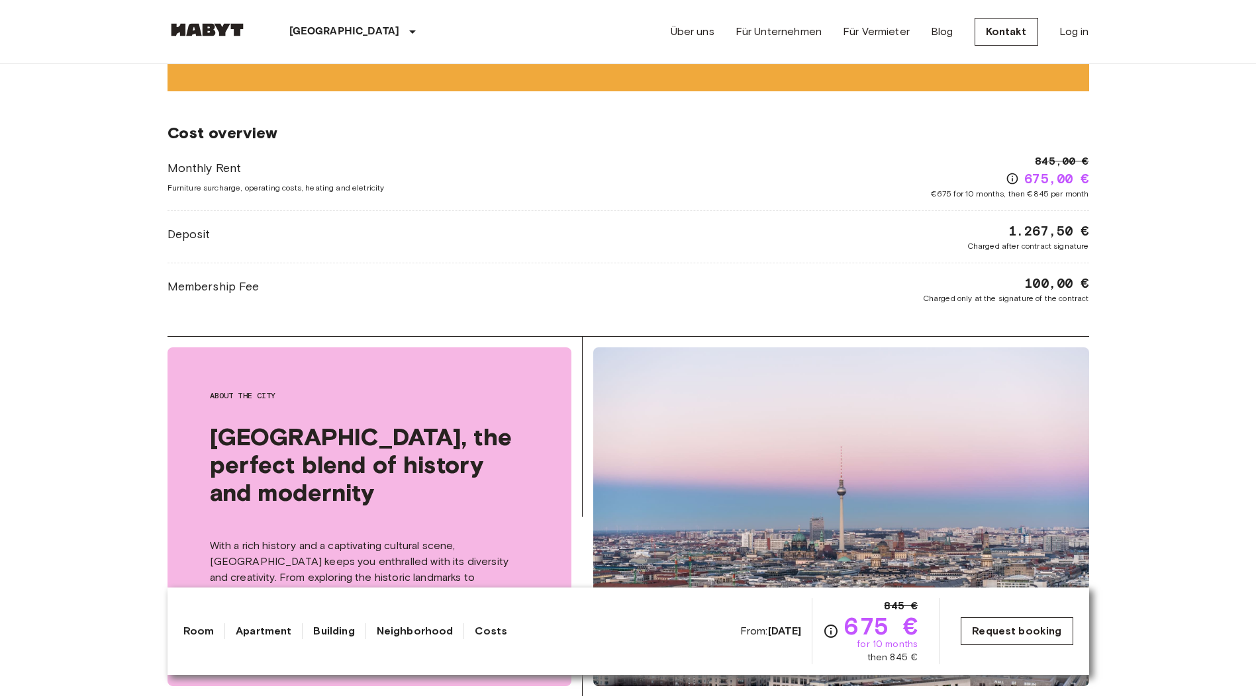
click at [1031, 624] on link "Request booking" at bounding box center [1016, 632] width 112 height 28
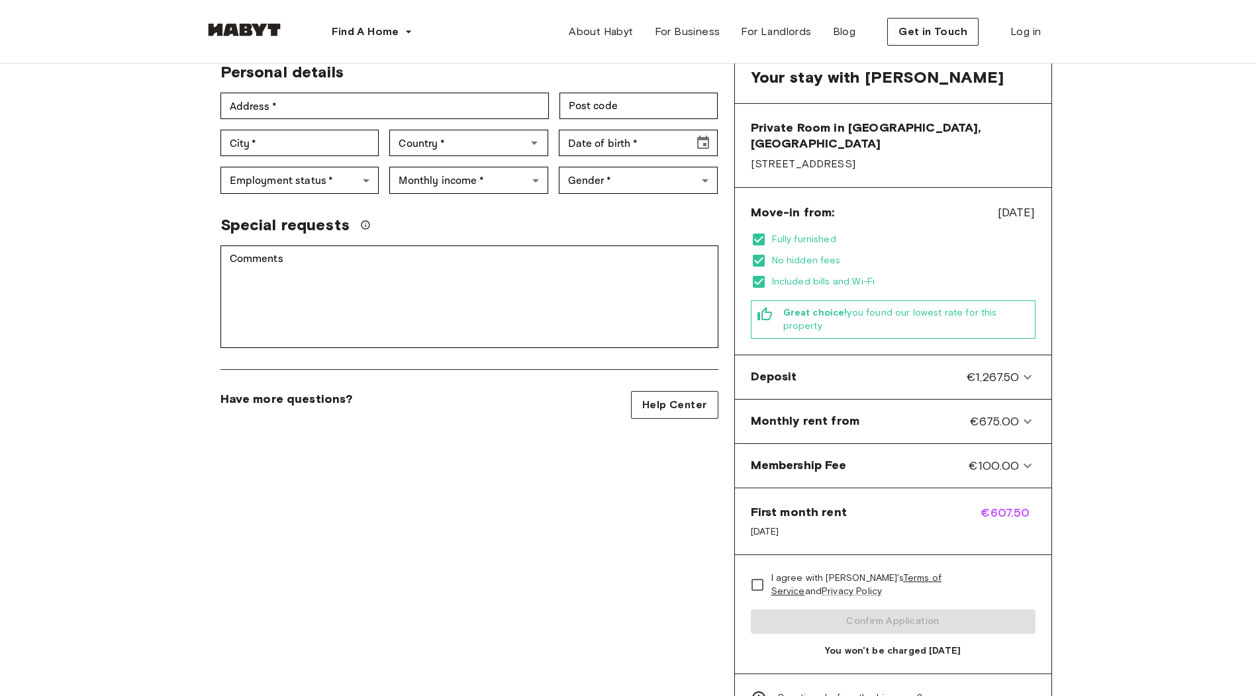
scroll to position [265, 0]
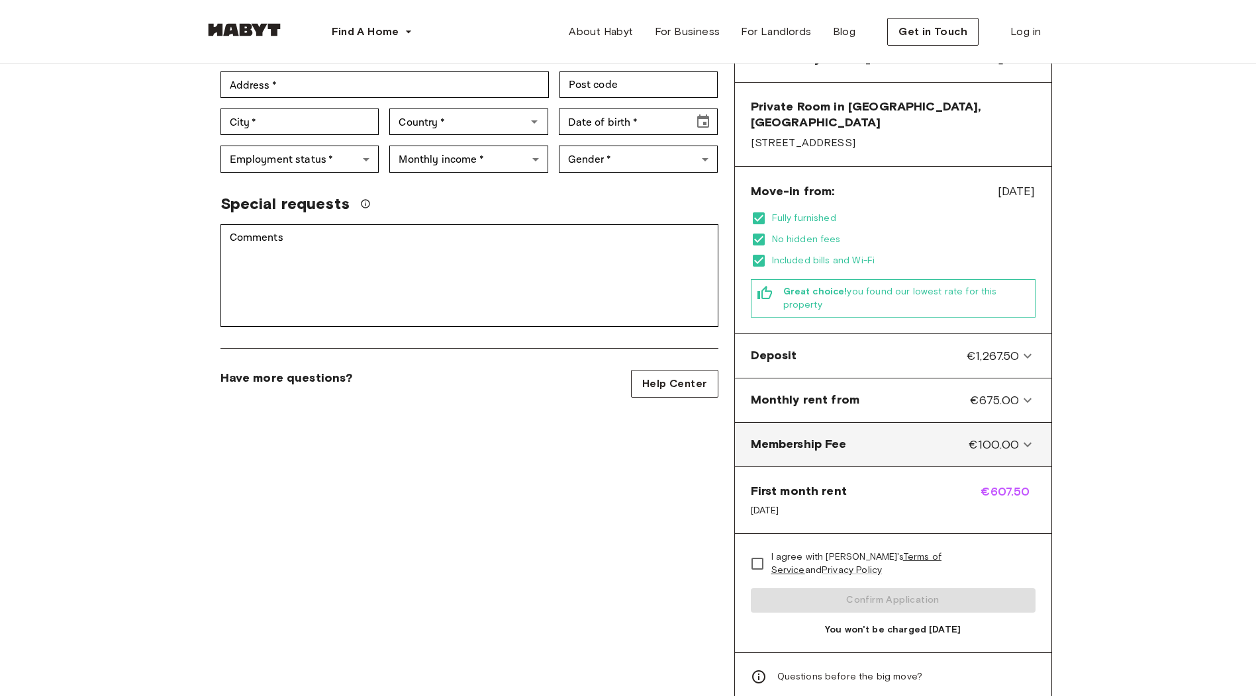
click at [1021, 437] on icon at bounding box center [1027, 445] width 16 height 16
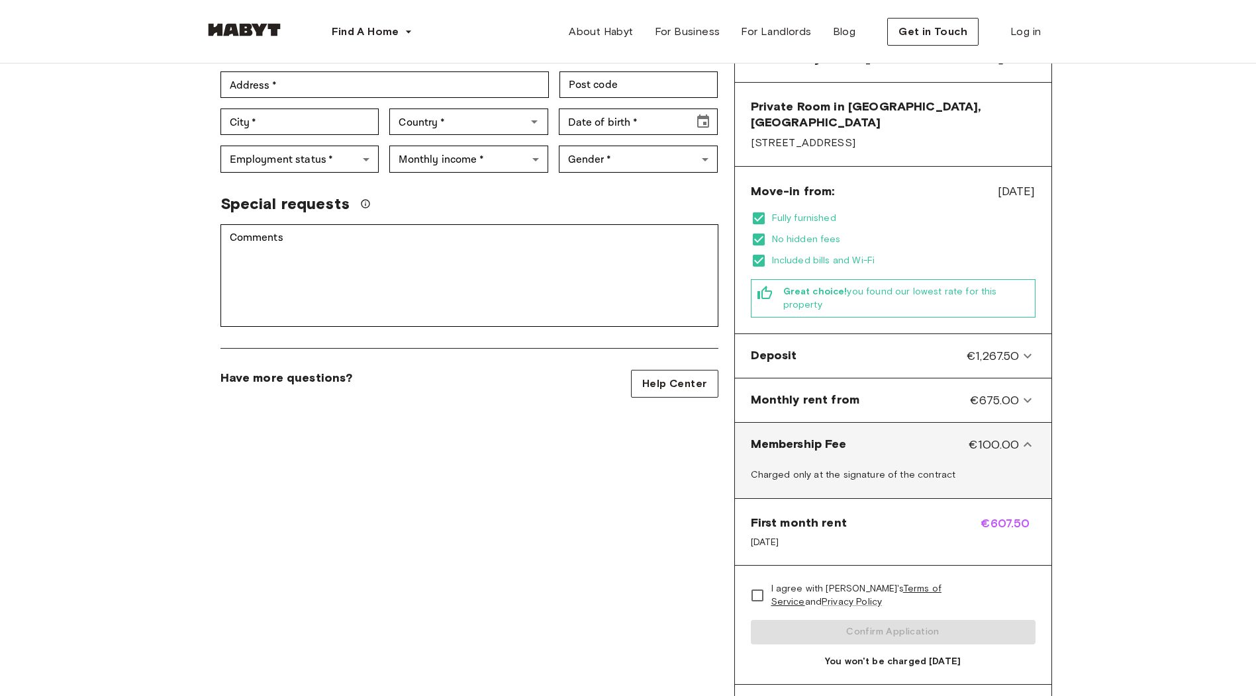
click at [1021, 437] on icon at bounding box center [1027, 445] width 16 height 16
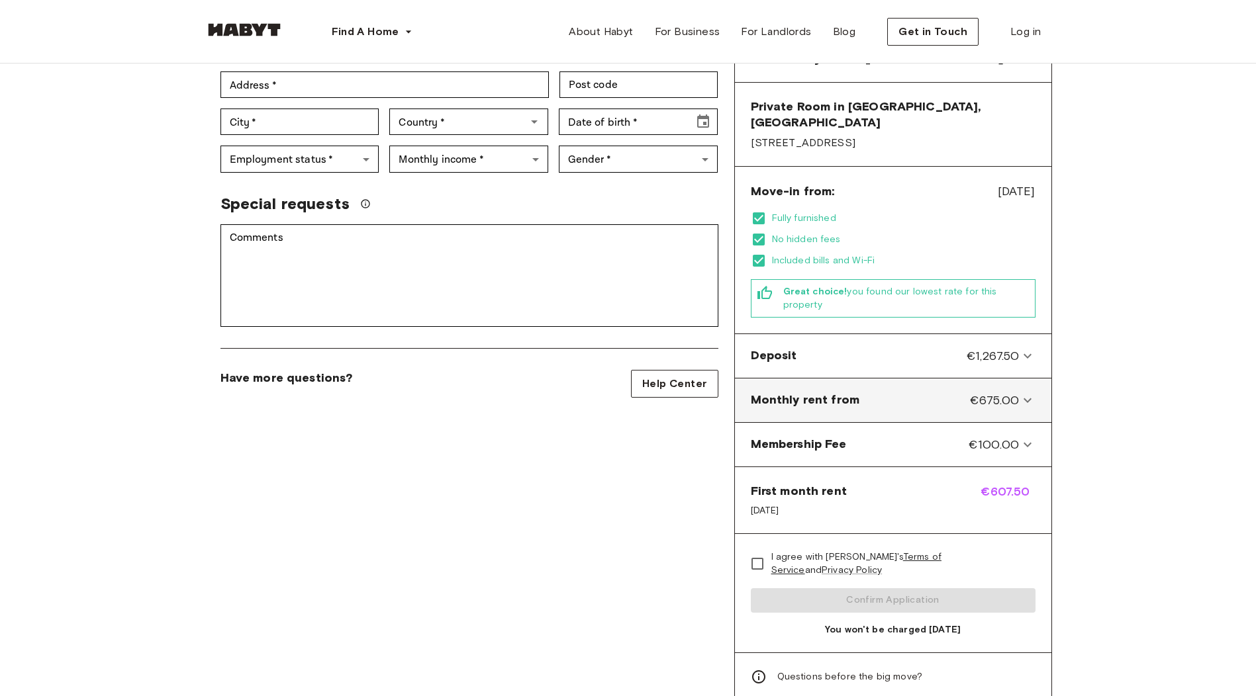
click at [1017, 392] on span "€675.00" at bounding box center [994, 400] width 49 height 17
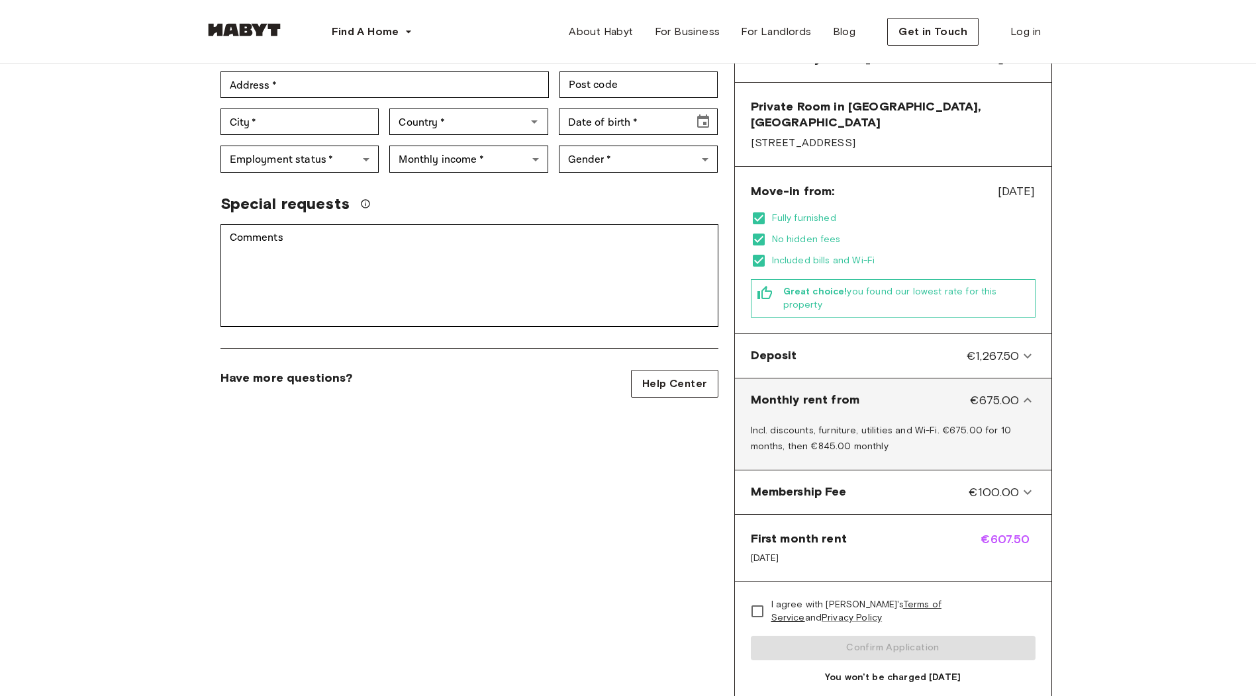
click at [1017, 392] on span "€675.00" at bounding box center [994, 400] width 49 height 17
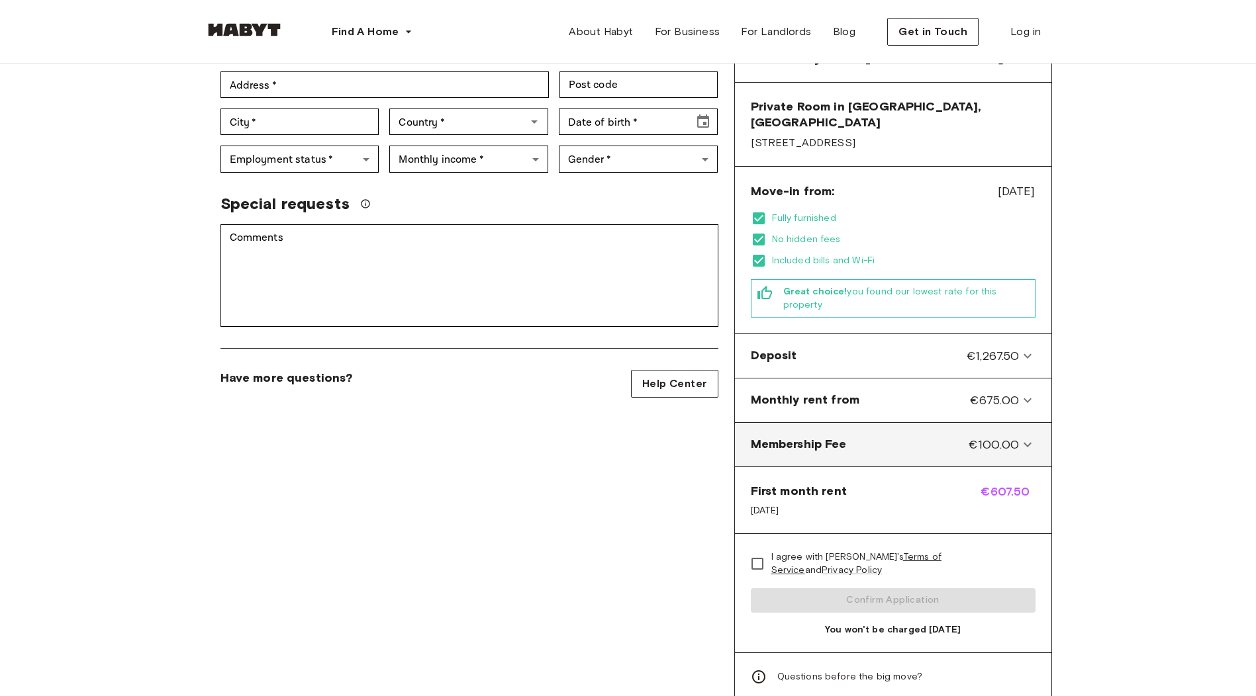
click at [1016, 436] on span "€100.00" at bounding box center [993, 444] width 50 height 17
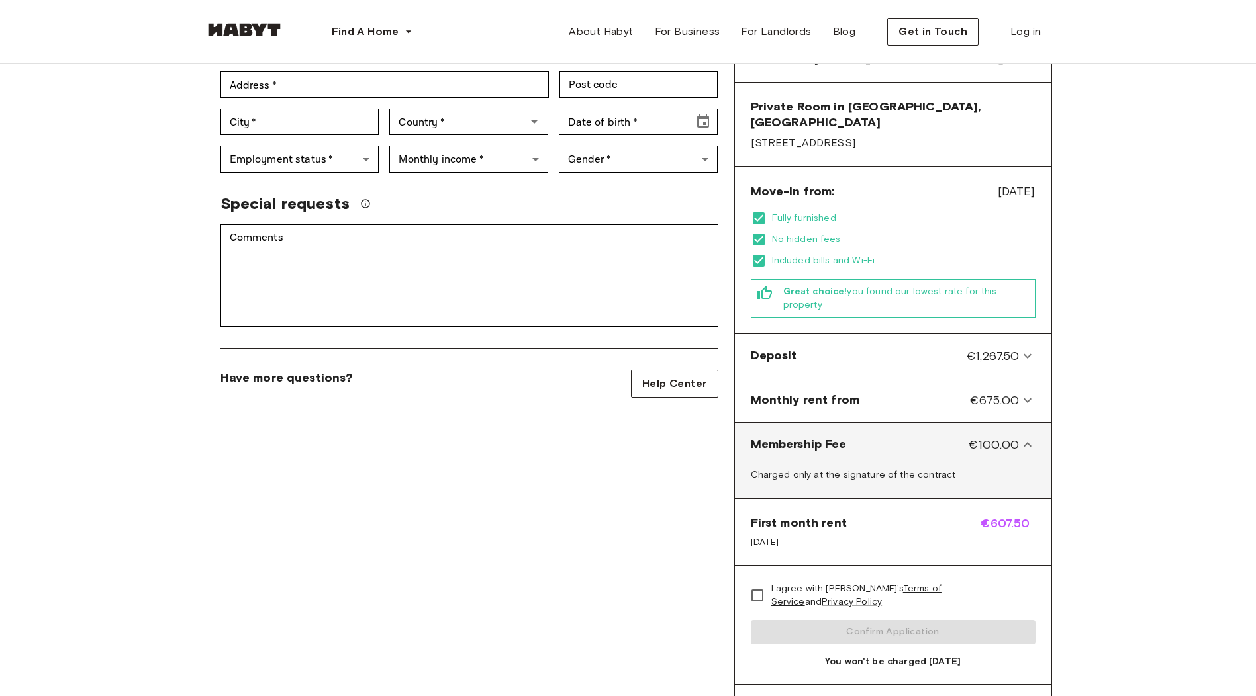
click at [1016, 436] on span "€100.00" at bounding box center [993, 444] width 50 height 17
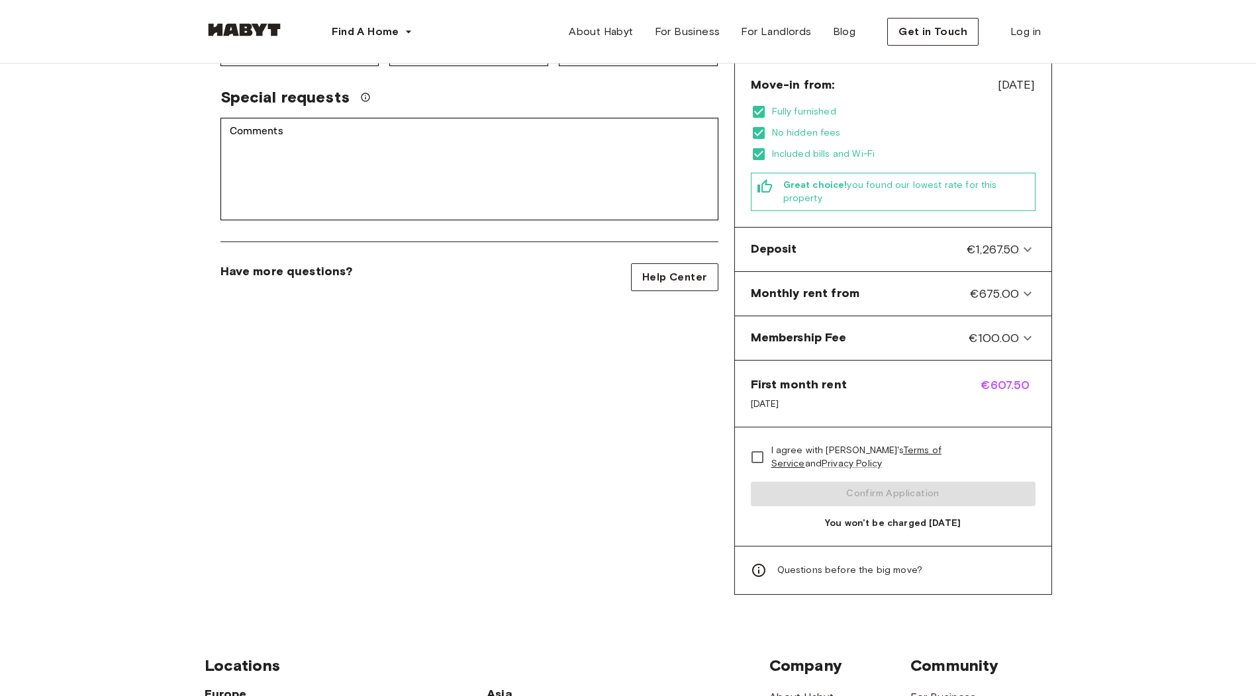
scroll to position [397, 0]
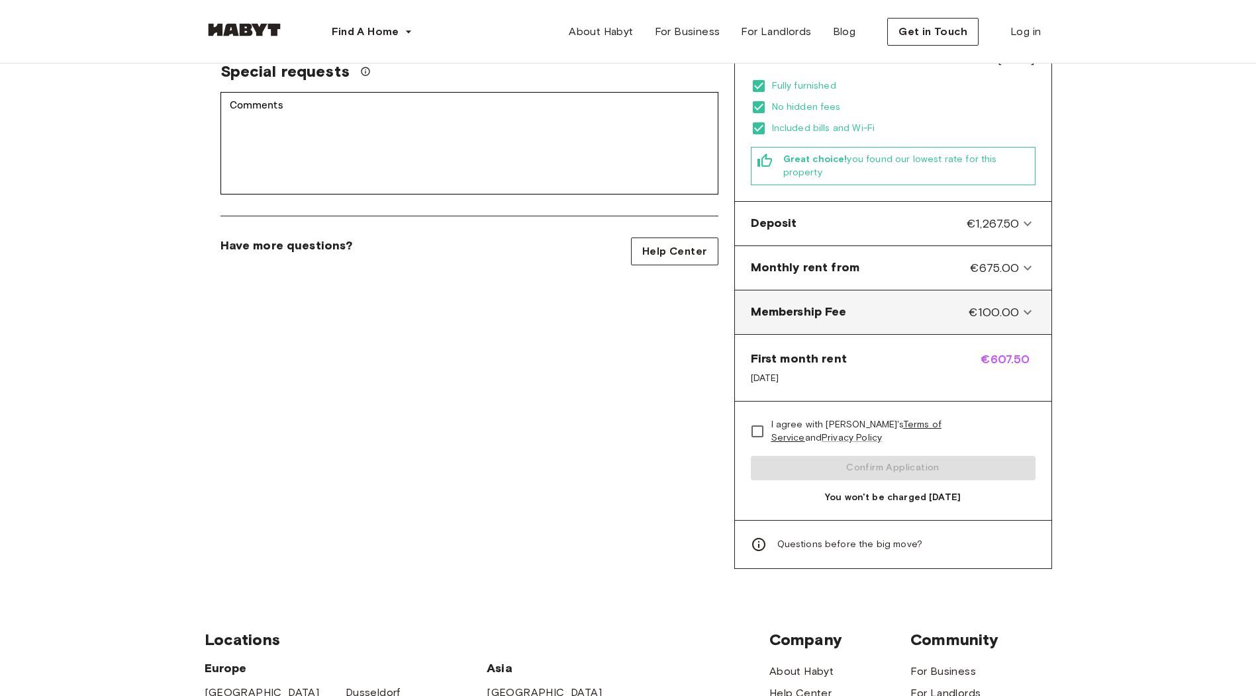
click at [1006, 304] on span "€100.00" at bounding box center [993, 312] width 50 height 17
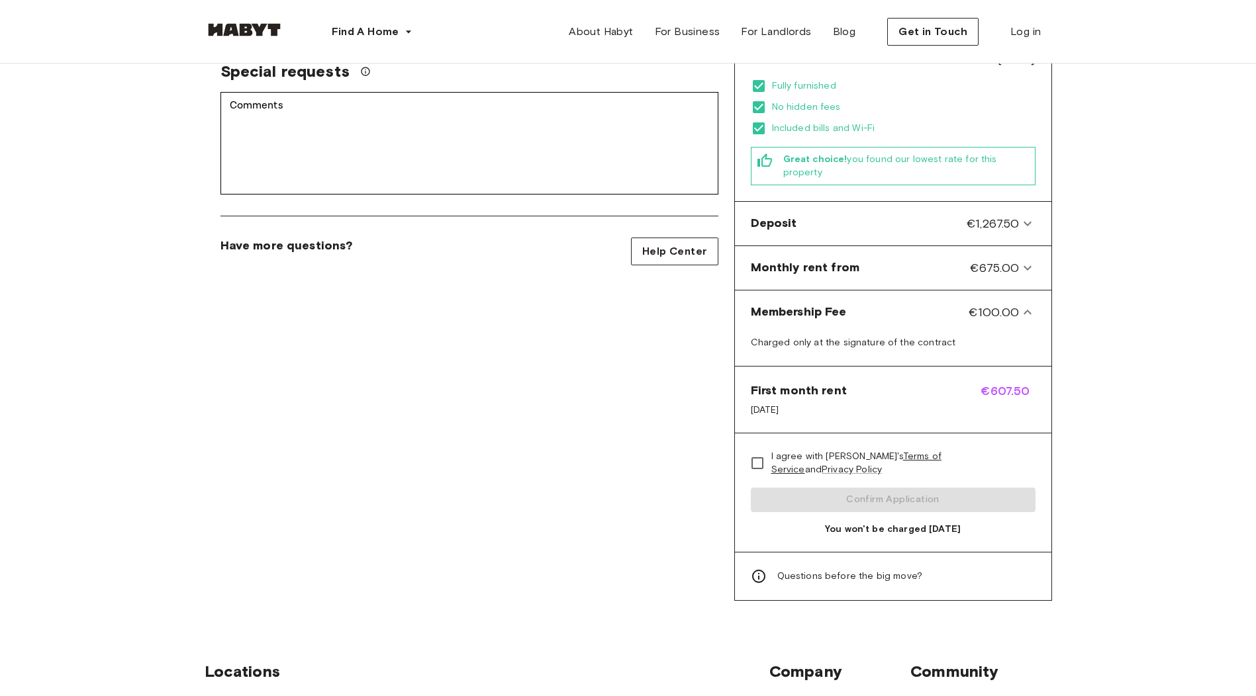
click at [860, 570] on span "Questions before the big move?" at bounding box center [850, 576] width 146 height 13
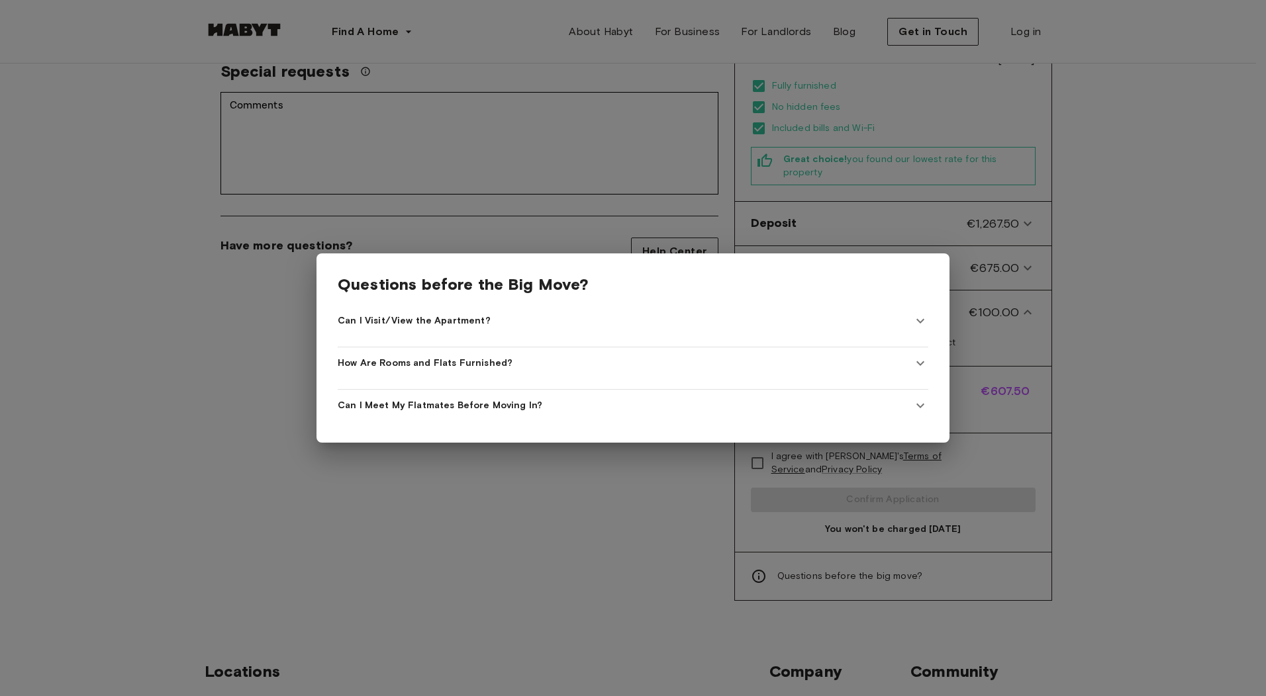
click at [473, 318] on span "Can I Visit/View the Apartment?" at bounding box center [414, 320] width 153 height 13
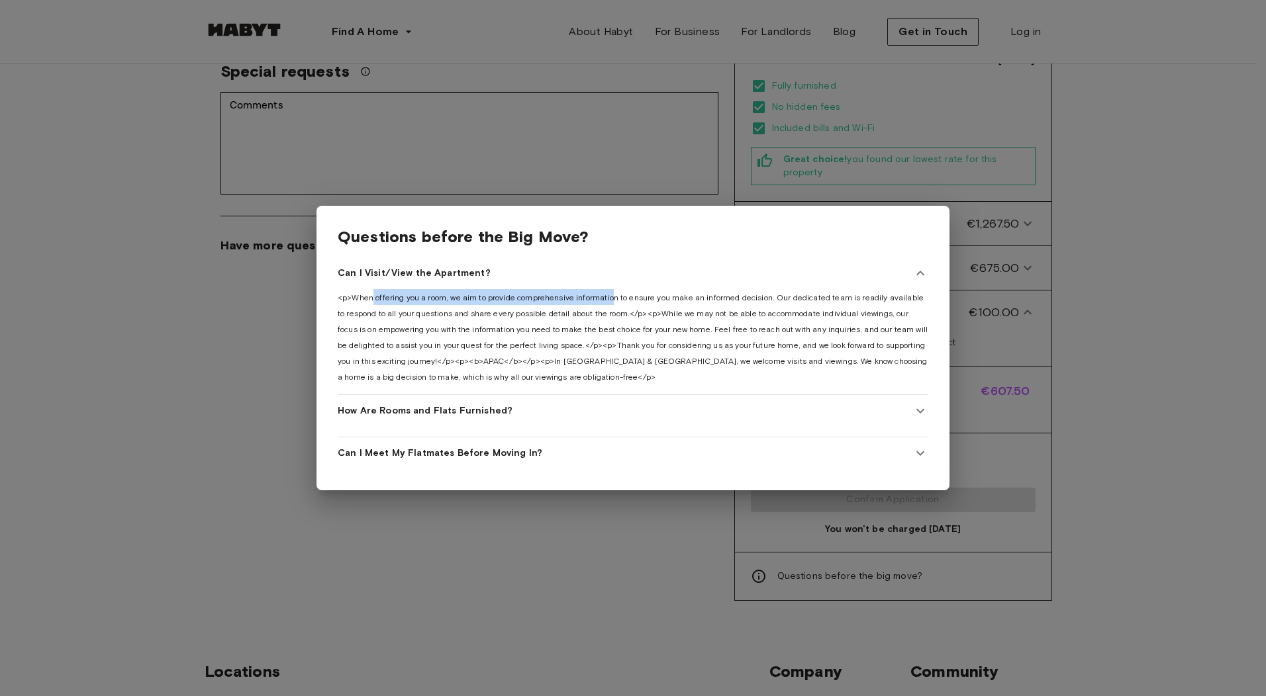
drag, startPoint x: 371, startPoint y: 292, endPoint x: 626, endPoint y: 297, distance: 255.6
click at [626, 297] on span "<p>When offering you a room, we aim to provide comprehensive information to ens…" at bounding box center [633, 337] width 590 height 89
drag, startPoint x: 626, startPoint y: 297, endPoint x: 809, endPoint y: 291, distance: 182.8
click at [809, 293] on span "<p>When offering you a room, we aim to provide comprehensive information to ens…" at bounding box center [633, 337] width 590 height 89
click at [559, 447] on div "Can I Meet My Flatmates Before Moving In?" at bounding box center [625, 453] width 575 height 13
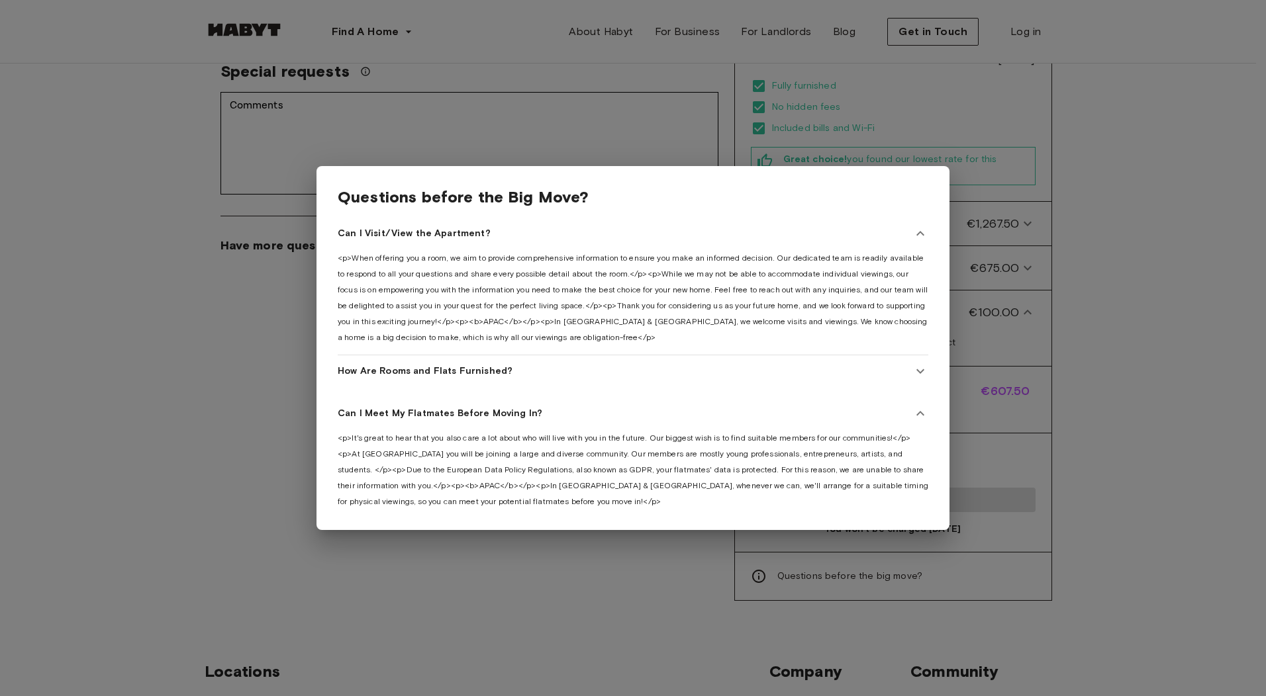
click at [1221, 263] on div at bounding box center [633, 348] width 1266 height 696
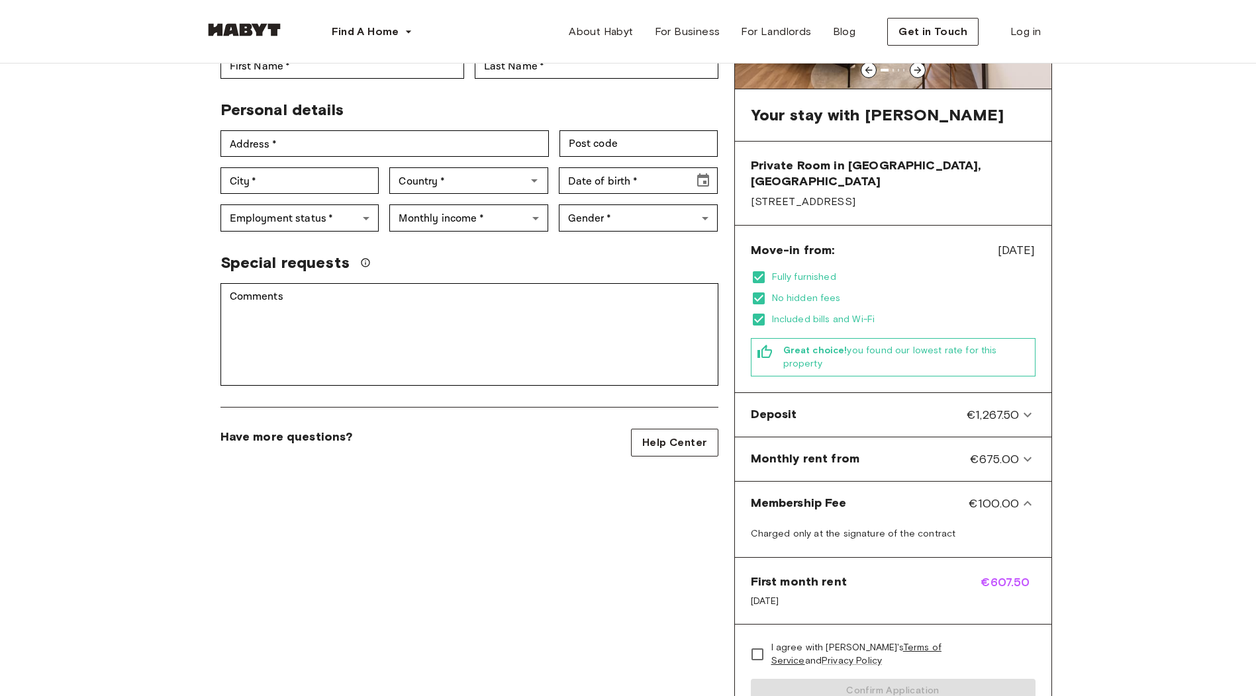
scroll to position [199, 0]
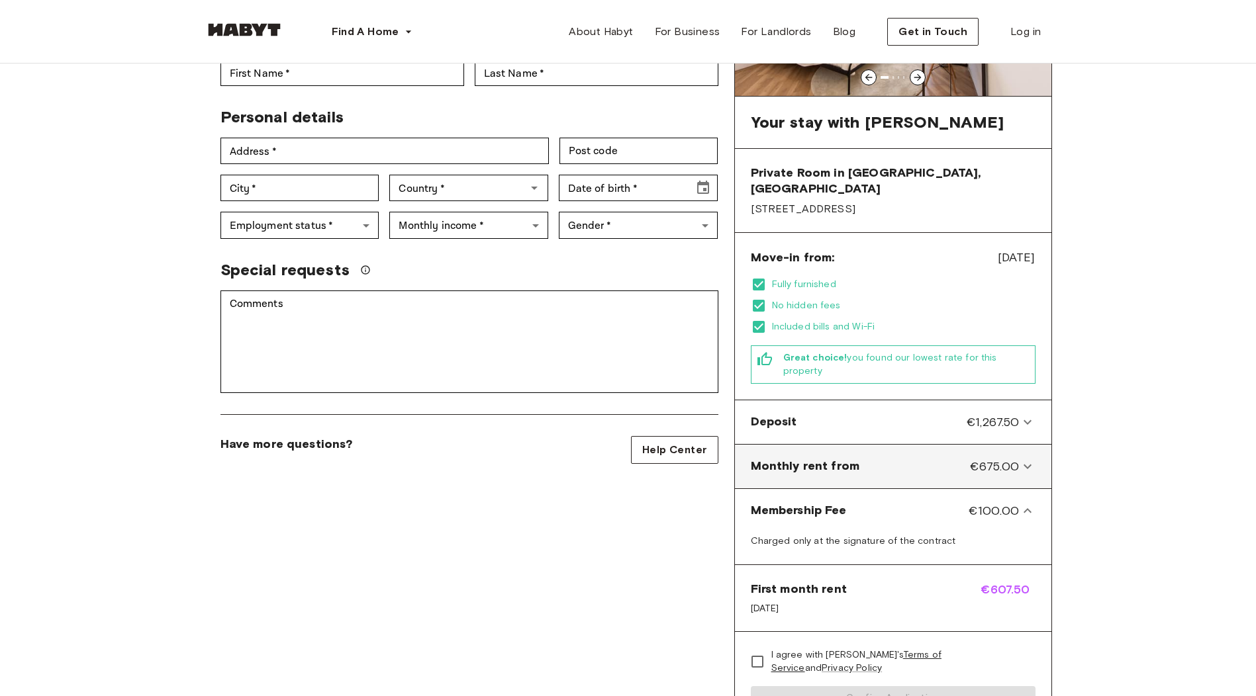
click at [1028, 459] on icon at bounding box center [1027, 467] width 16 height 16
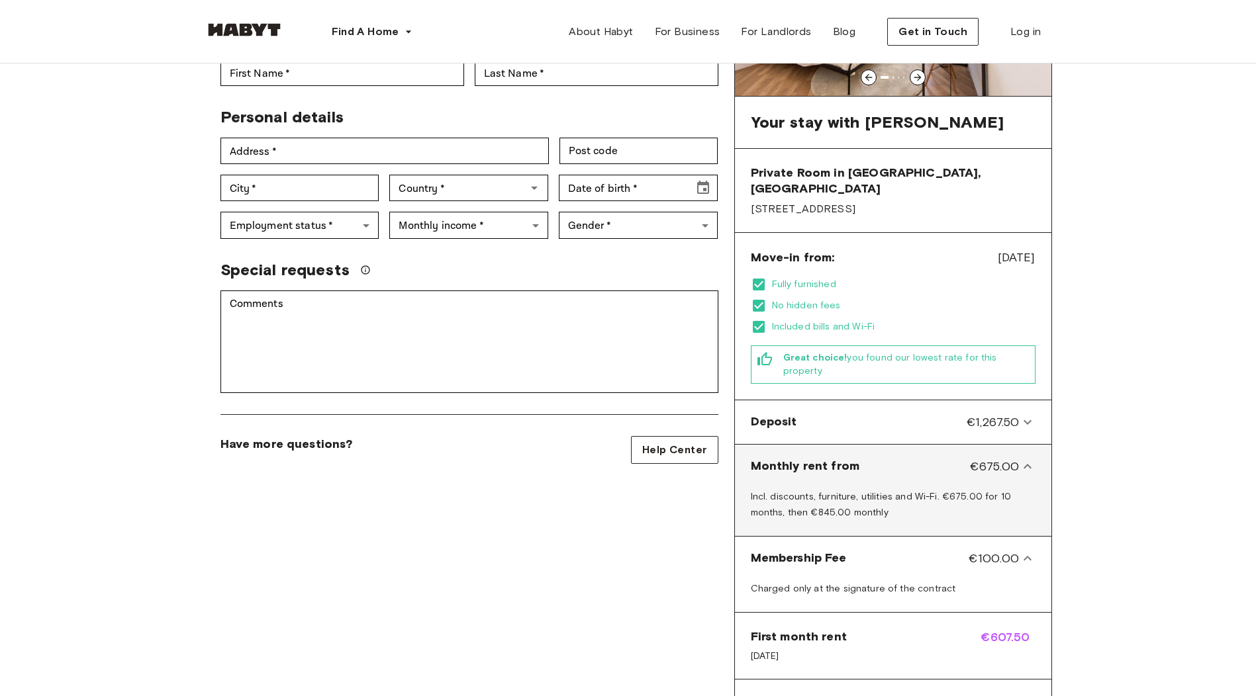
click at [1028, 459] on icon at bounding box center [1027, 467] width 16 height 16
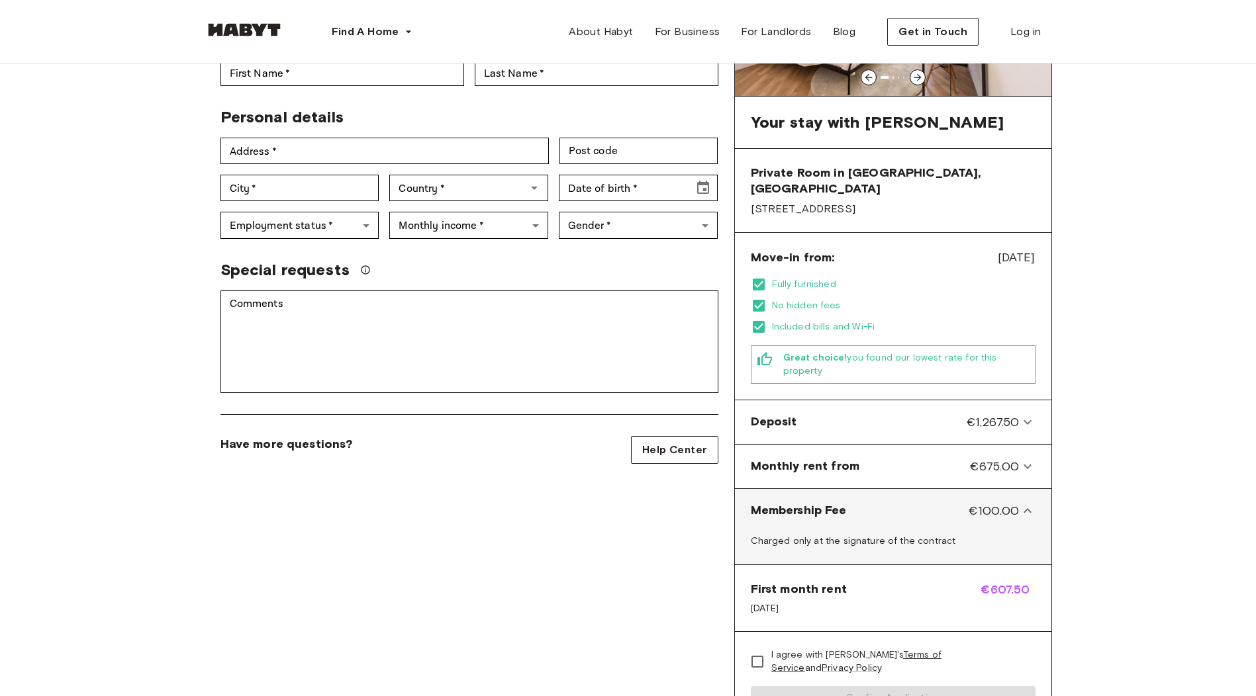
click at [1033, 503] on icon at bounding box center [1027, 511] width 16 height 16
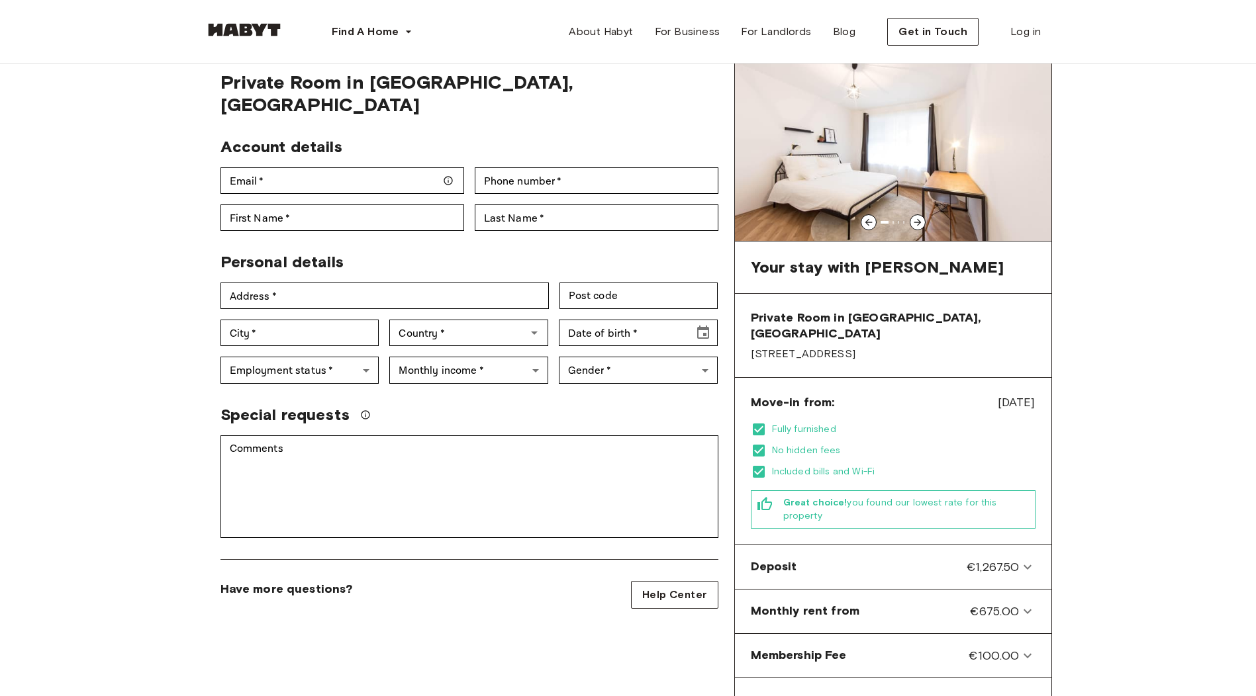
scroll to position [0, 0]
